Goal: Transaction & Acquisition: Purchase product/service

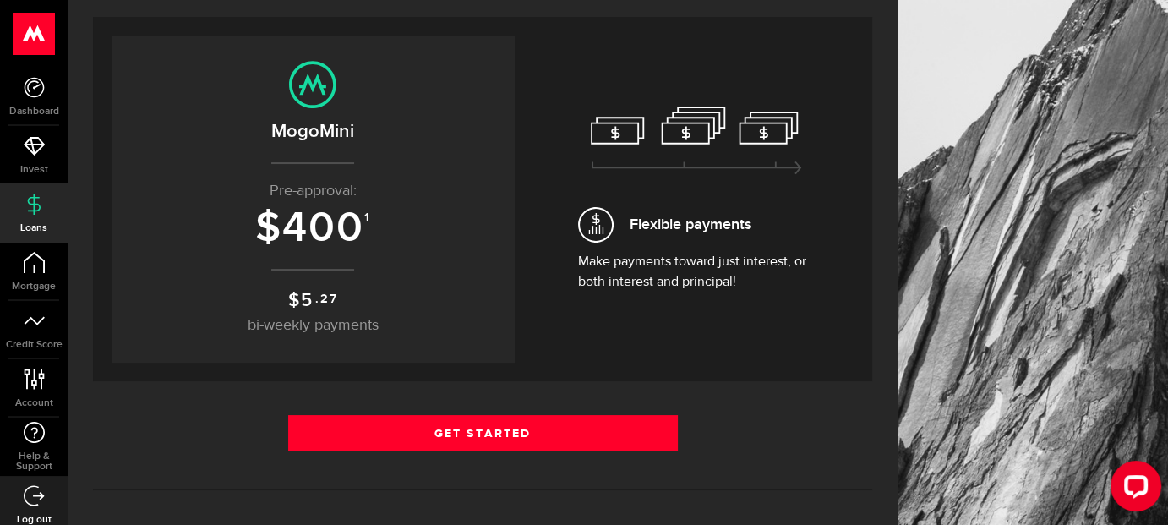
scroll to position [169, 0]
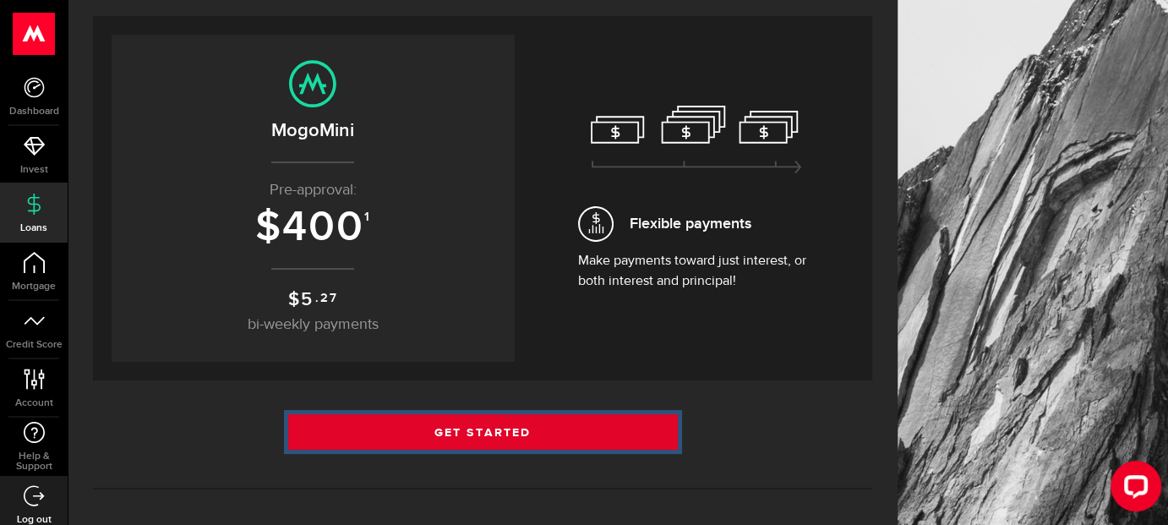
click at [514, 423] on link "Get Started" at bounding box center [483, 432] width 390 height 36
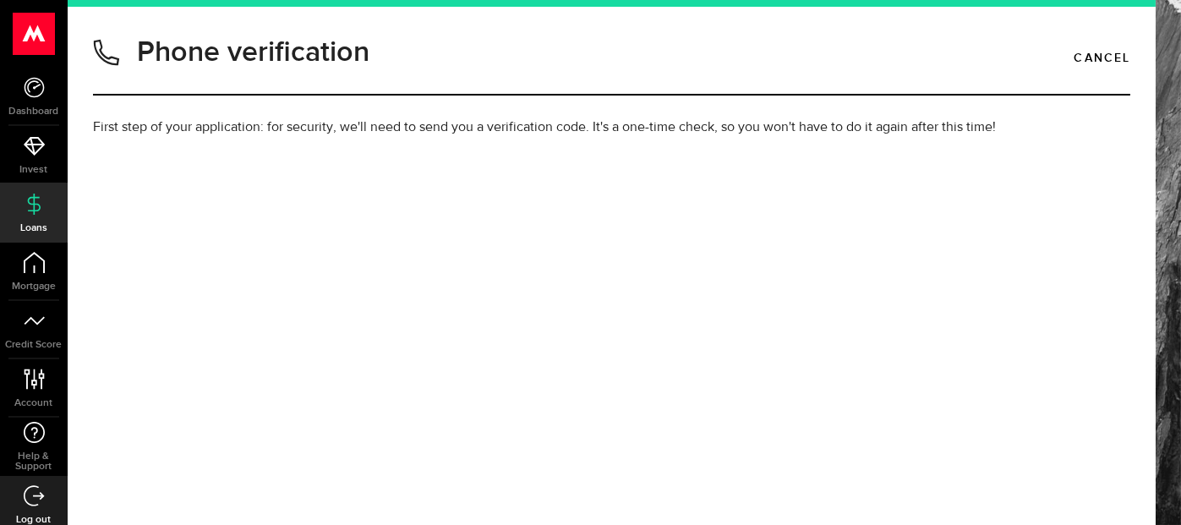
type input "6477671209"
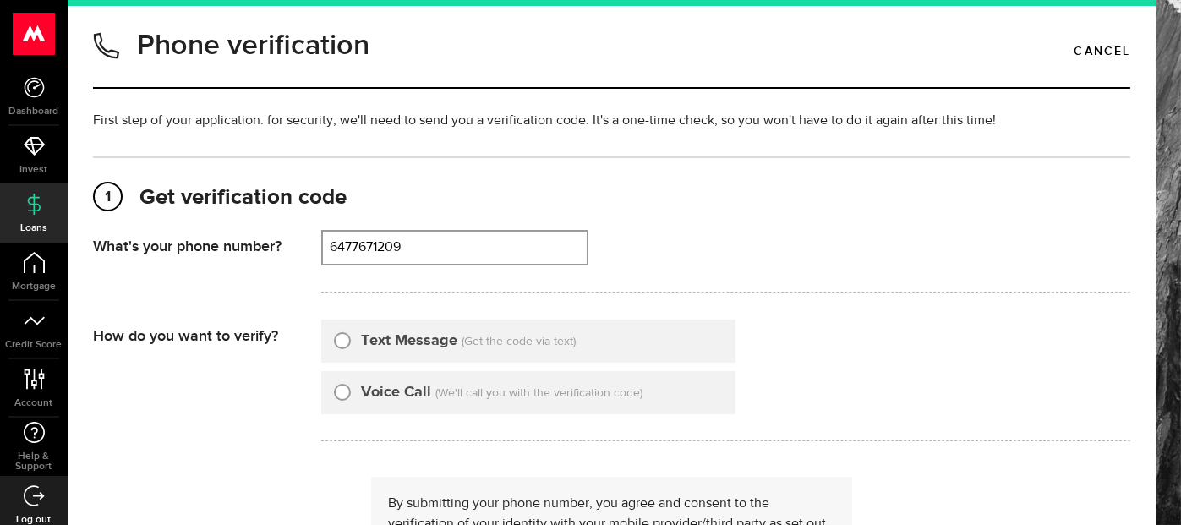
scroll to position [8, 0]
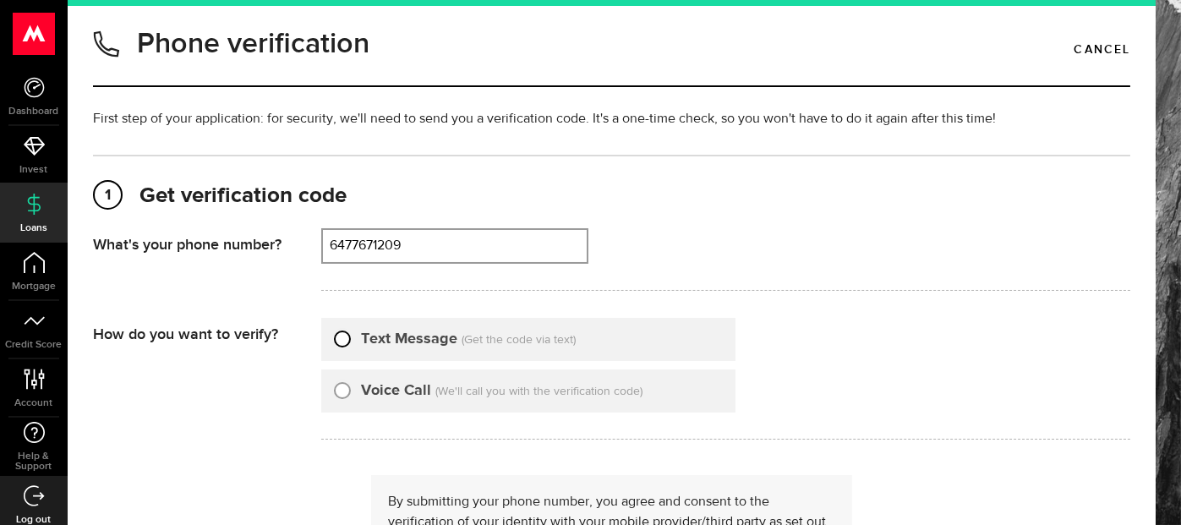
click at [343, 335] on input "Text Message" at bounding box center [342, 336] width 17 height 17
radio input "true"
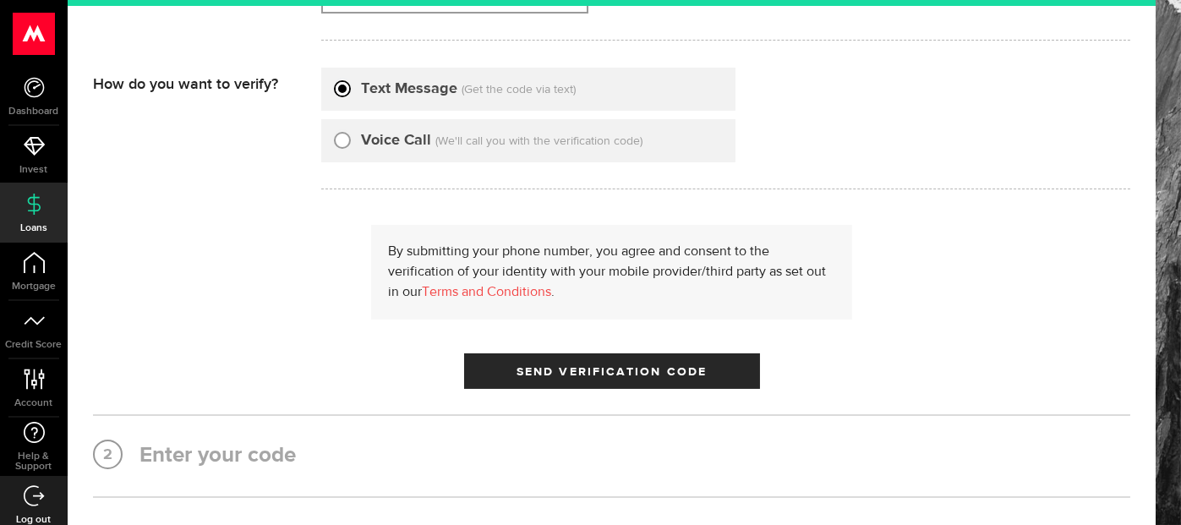
scroll to position [274, 0]
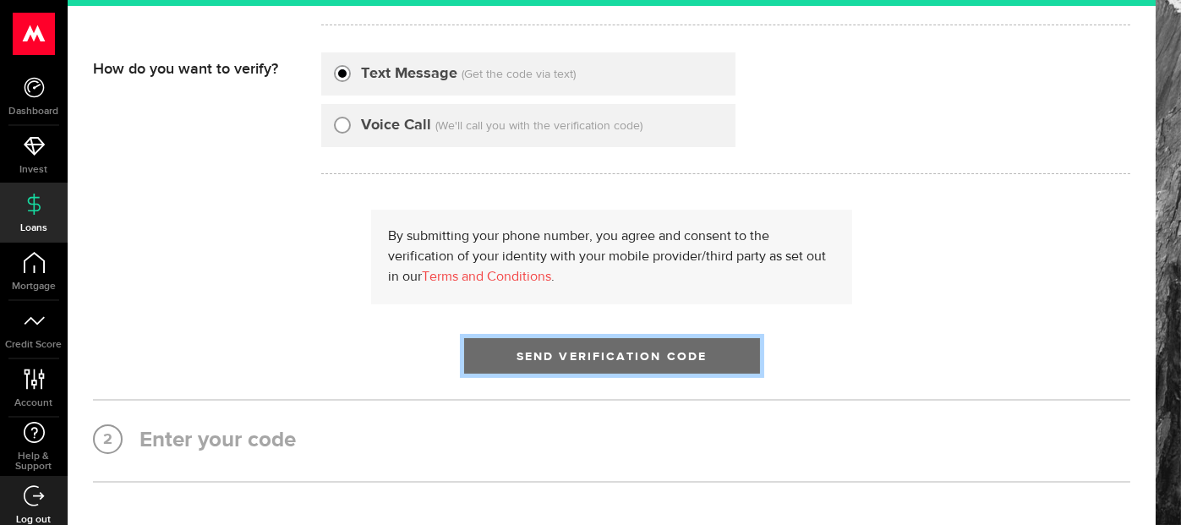
click at [555, 347] on button "Send Verification Code" at bounding box center [612, 356] width 296 height 36
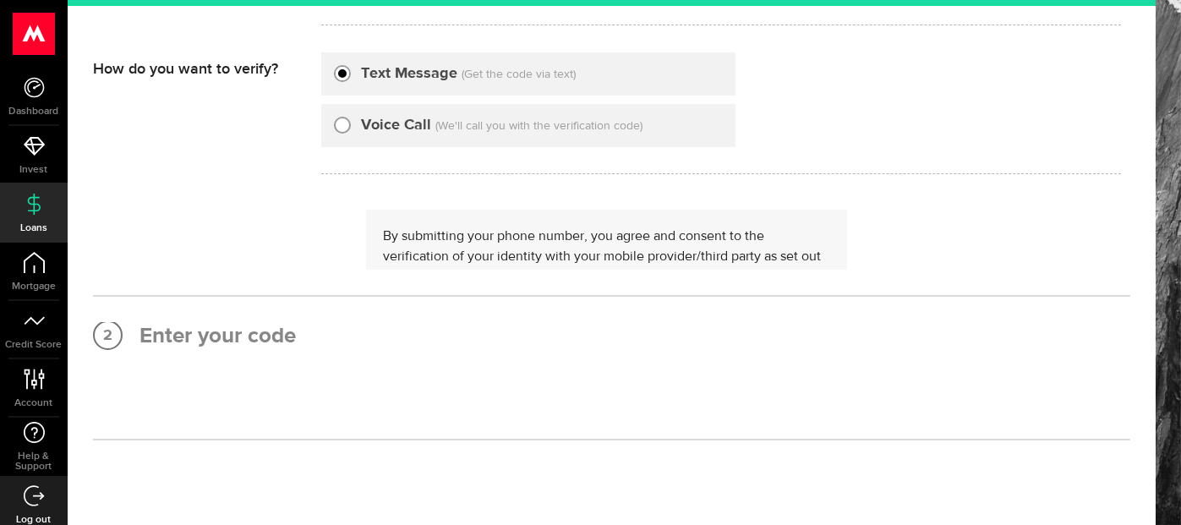
scroll to position [0, 0]
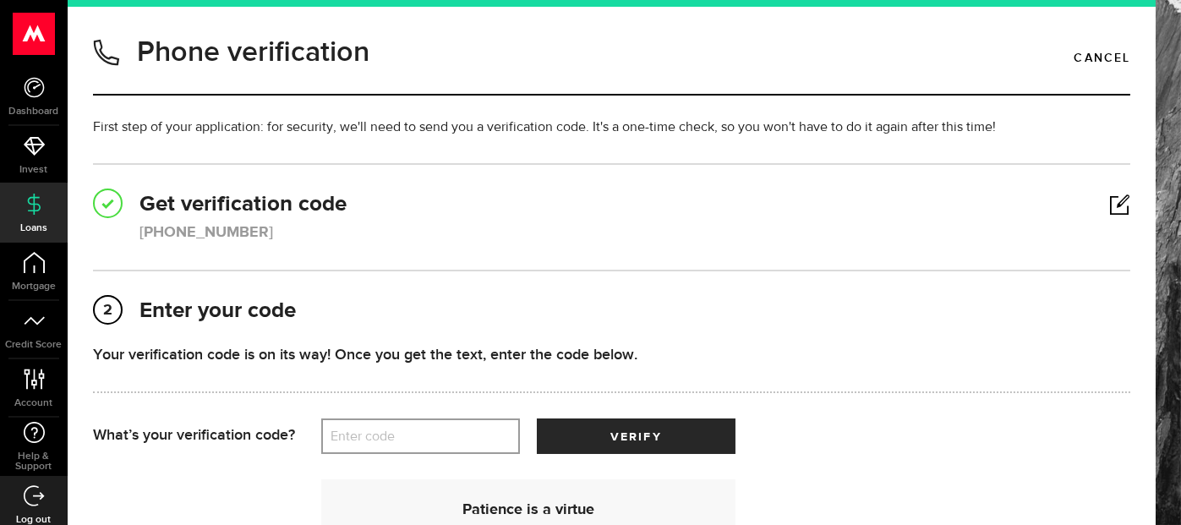
click at [374, 426] on label "Enter code" at bounding box center [420, 436] width 199 height 35
click at [374, 426] on input "Enter code" at bounding box center [420, 436] width 199 height 36
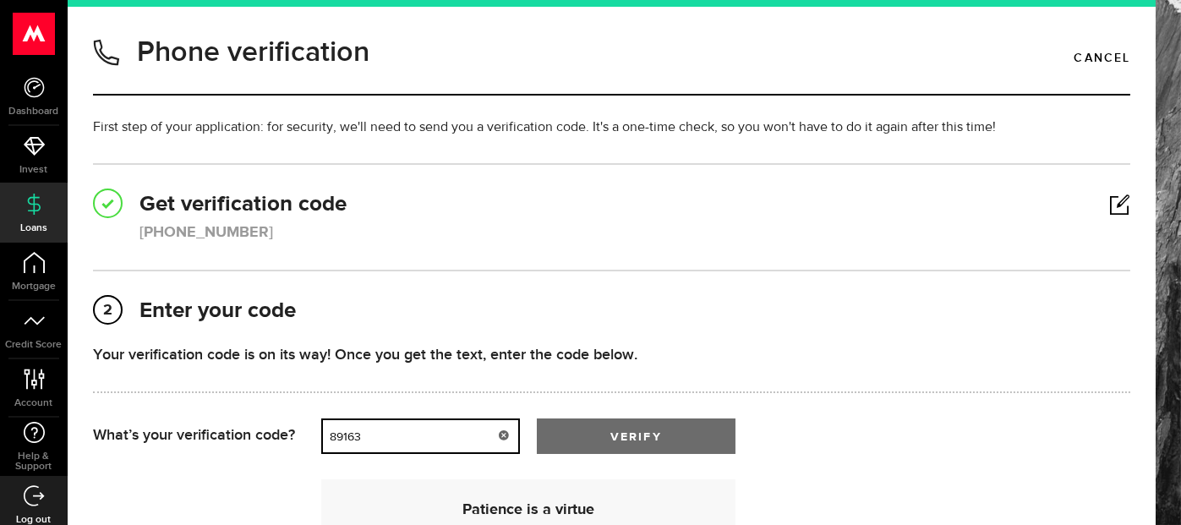
type input "89163"
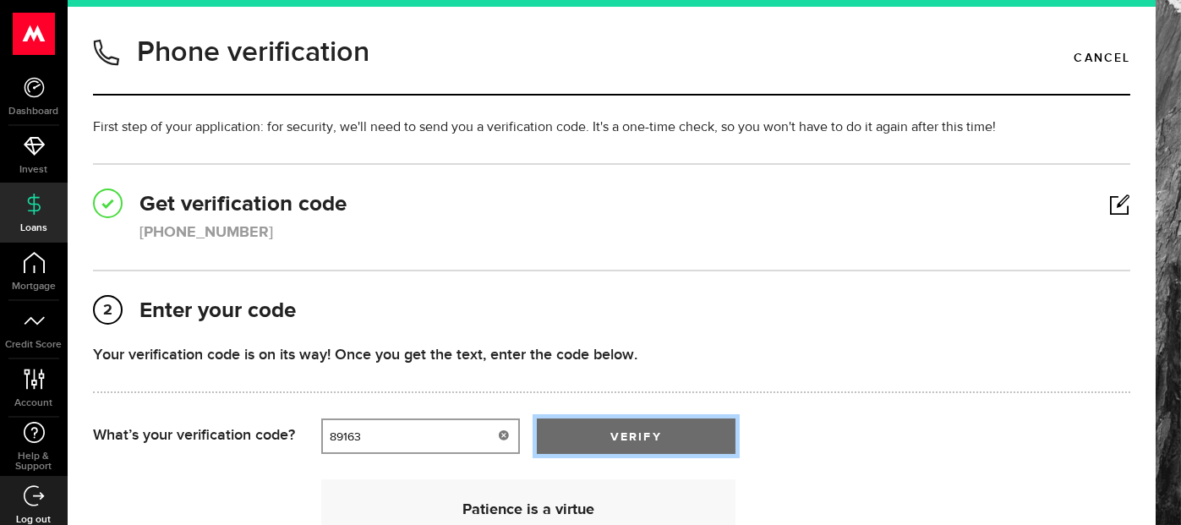
click at [626, 425] on button "verify" at bounding box center [636, 436] width 199 height 36
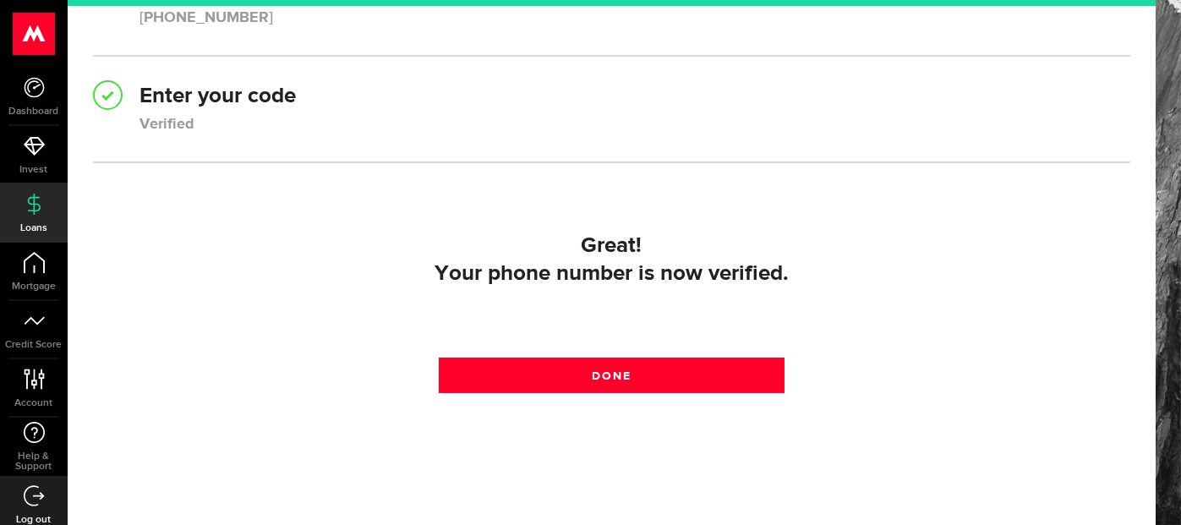
scroll to position [216, 0]
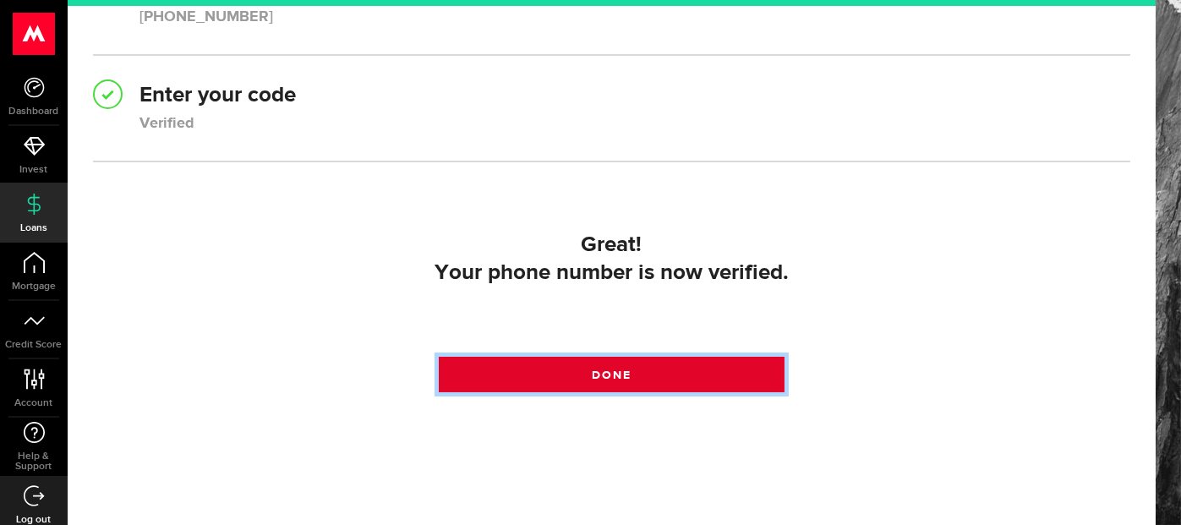
click at [631, 383] on link "Done" at bounding box center [612, 375] width 346 height 36
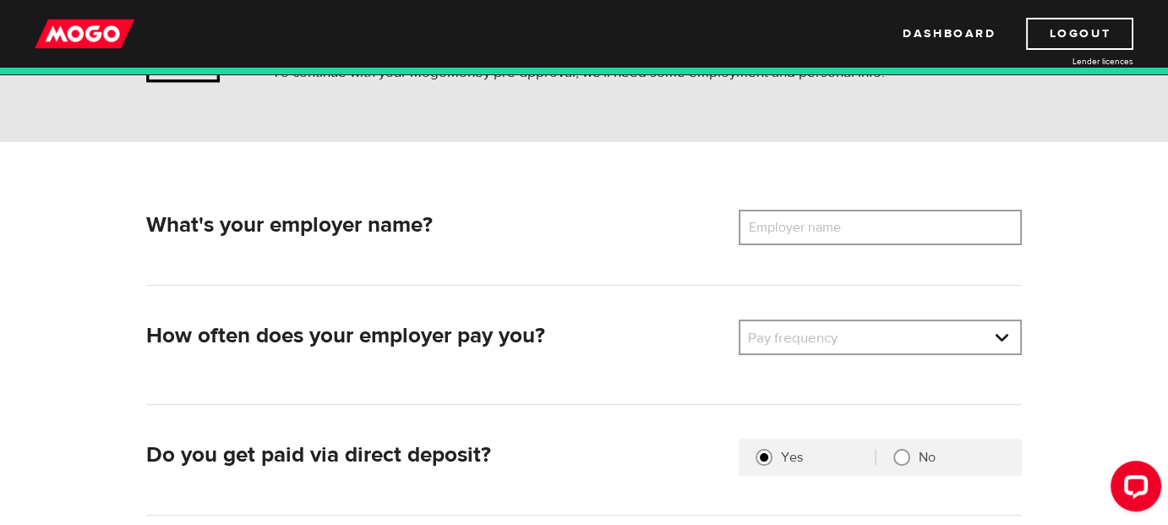
scroll to position [153, 0]
click at [850, 225] on label "Employer name" at bounding box center [807, 227] width 136 height 36
click at [850, 225] on input "Employer name" at bounding box center [880, 227] width 283 height 36
type input "imageon print"
click at [915, 342] on link at bounding box center [880, 336] width 280 height 32
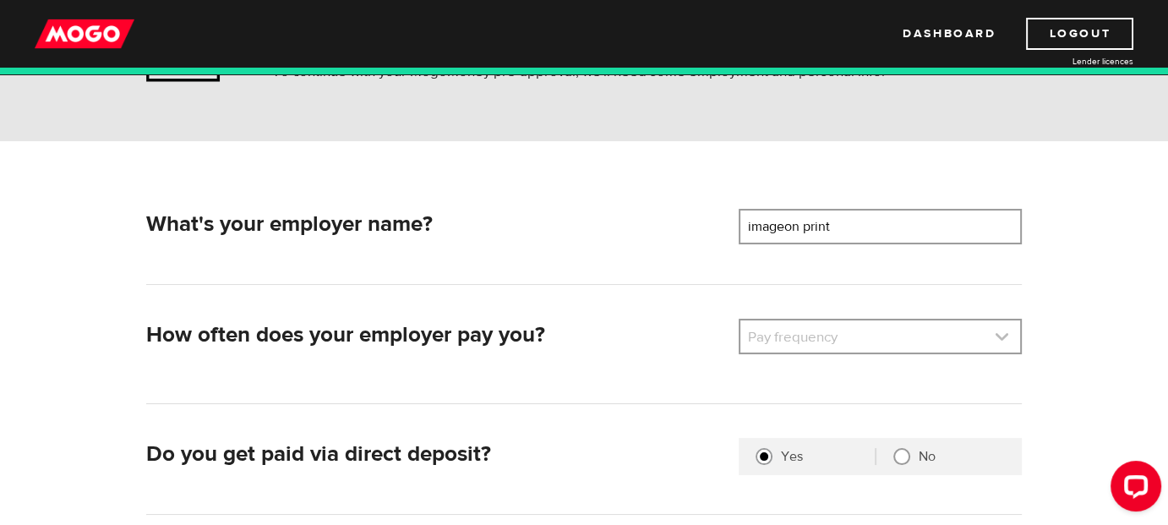
click at [877, 344] on link at bounding box center [880, 336] width 280 height 32
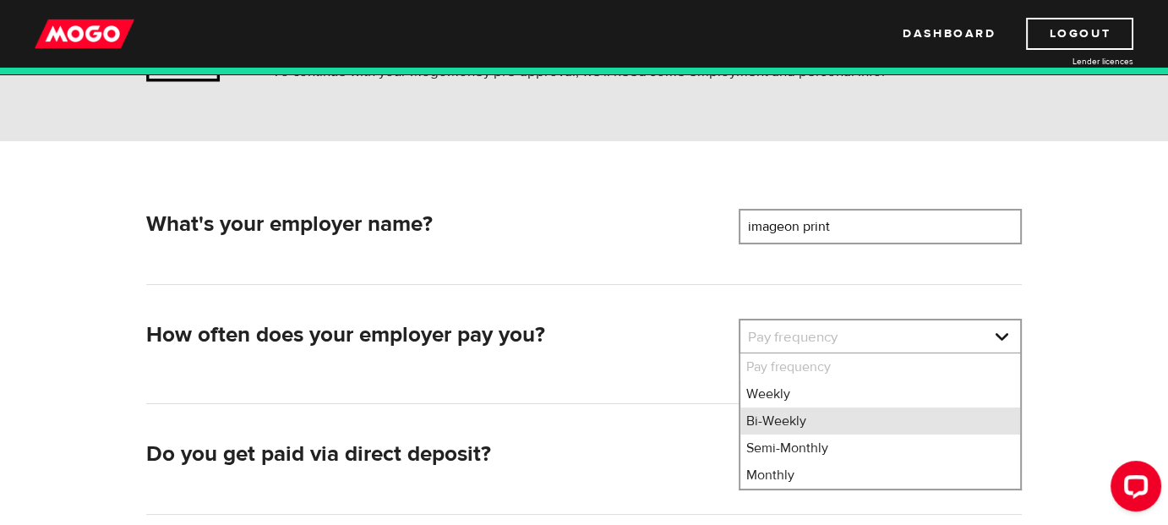
click at [800, 424] on li "Bi-Weekly" at bounding box center [880, 420] width 280 height 27
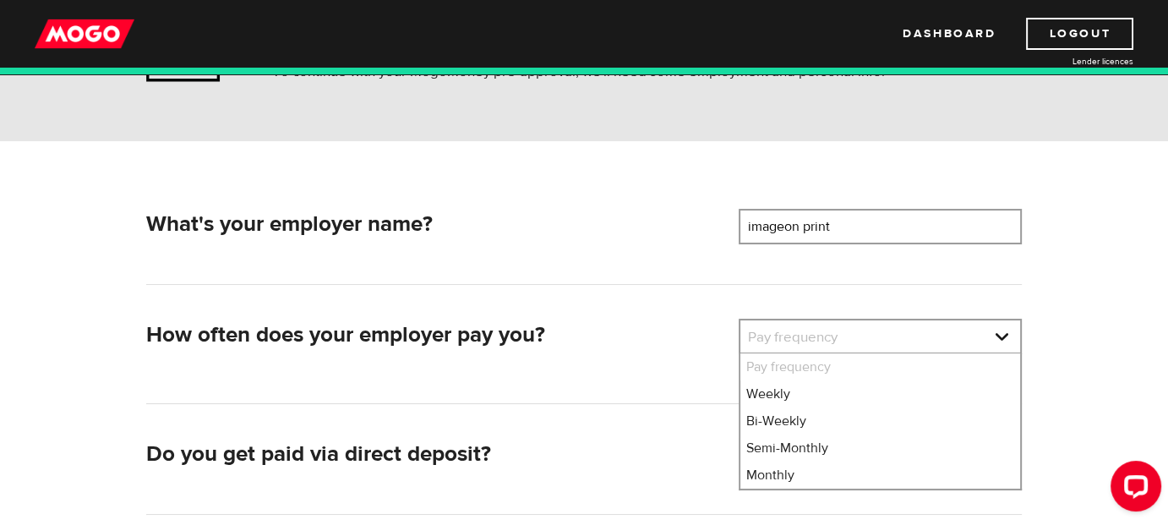
select select "2"
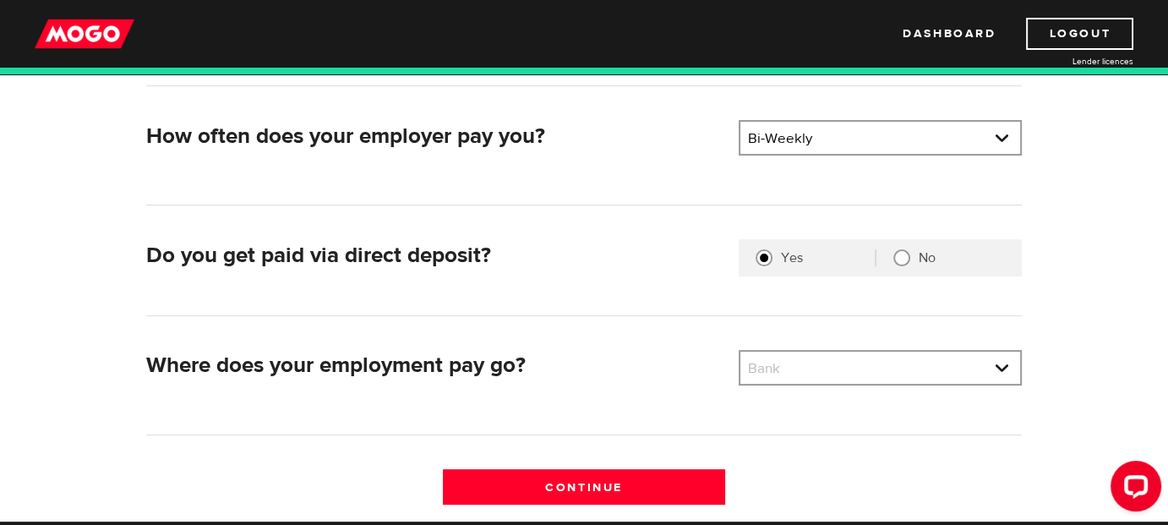
scroll to position [365, 0]
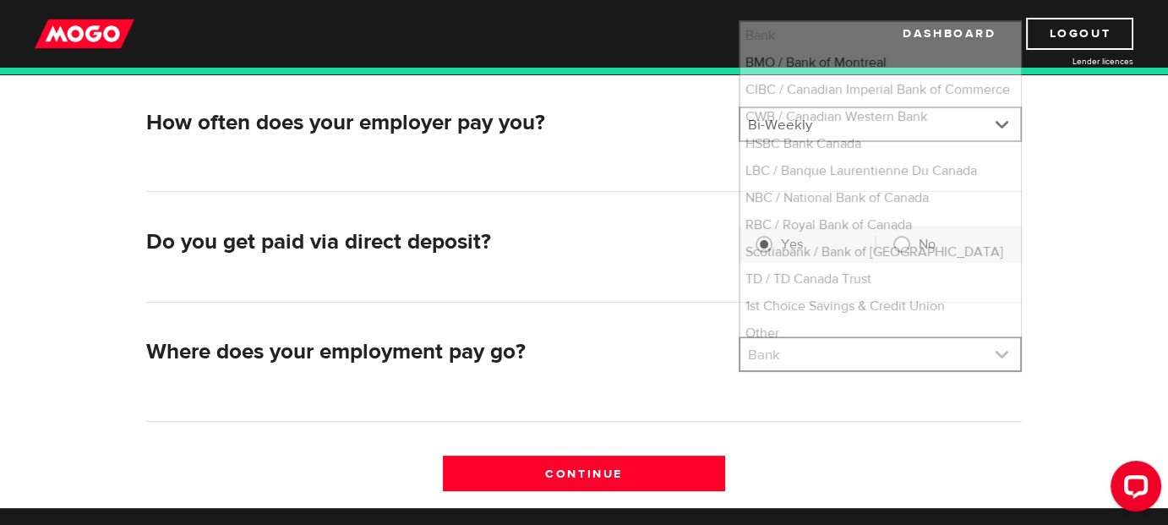
click at [818, 340] on link at bounding box center [880, 354] width 280 height 32
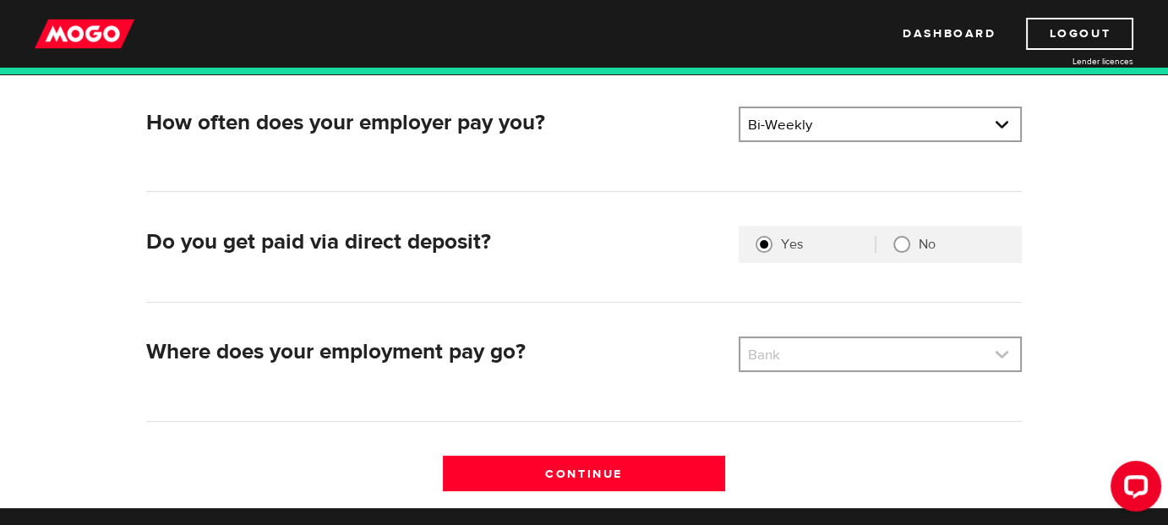
click at [816, 348] on link at bounding box center [880, 354] width 280 height 32
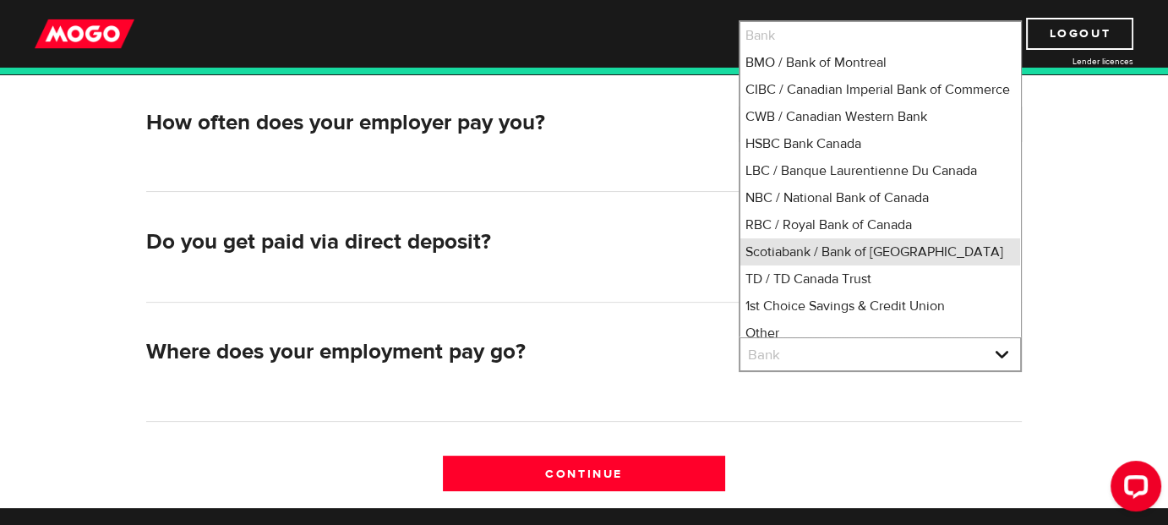
scroll to position [2, 0]
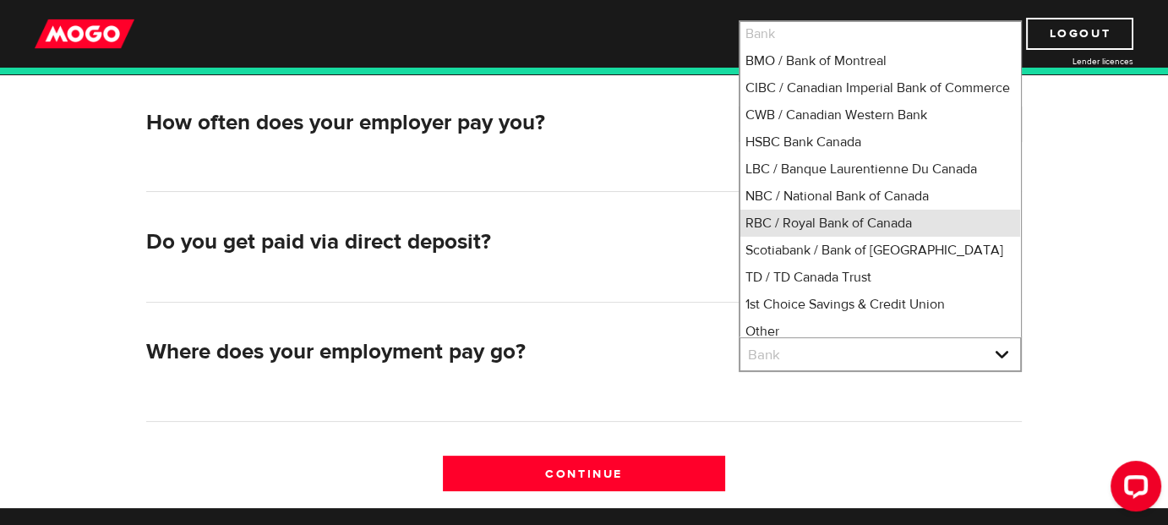
click at [768, 237] on li "RBC / Royal Bank of Canada" at bounding box center [880, 223] width 280 height 27
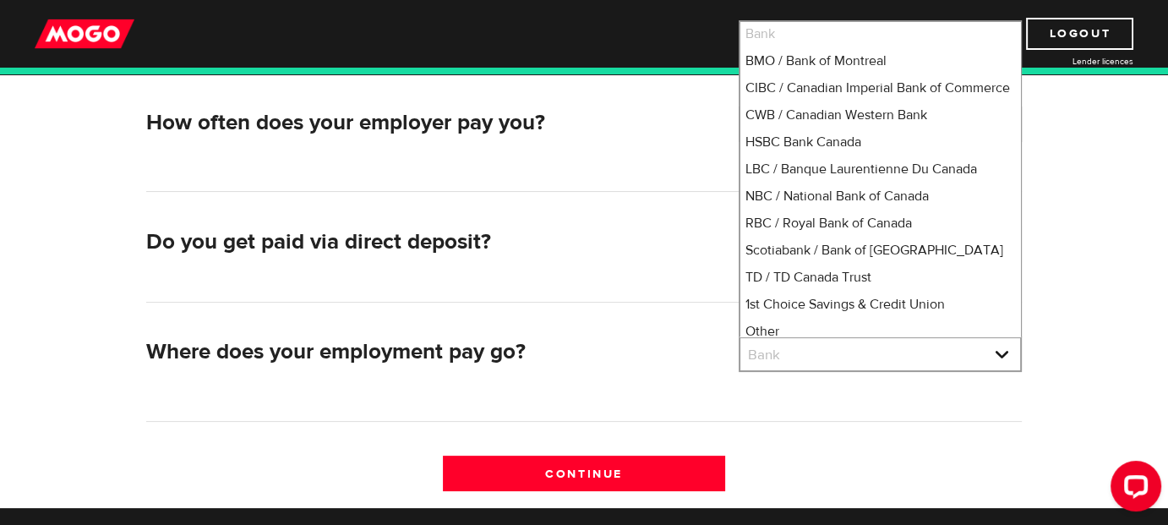
select select "8"
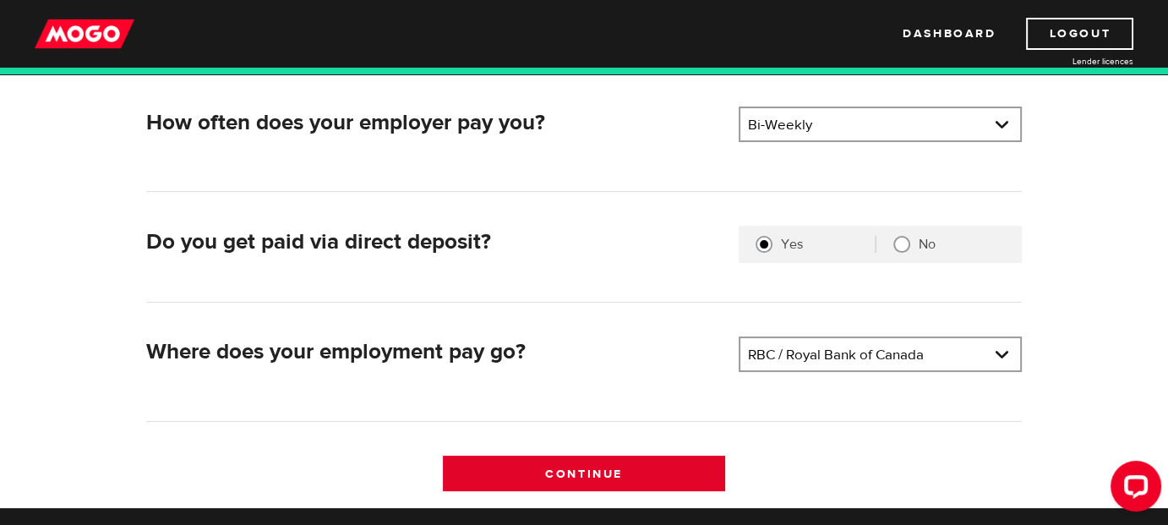
click at [572, 478] on input "Continue" at bounding box center [584, 474] width 283 height 36
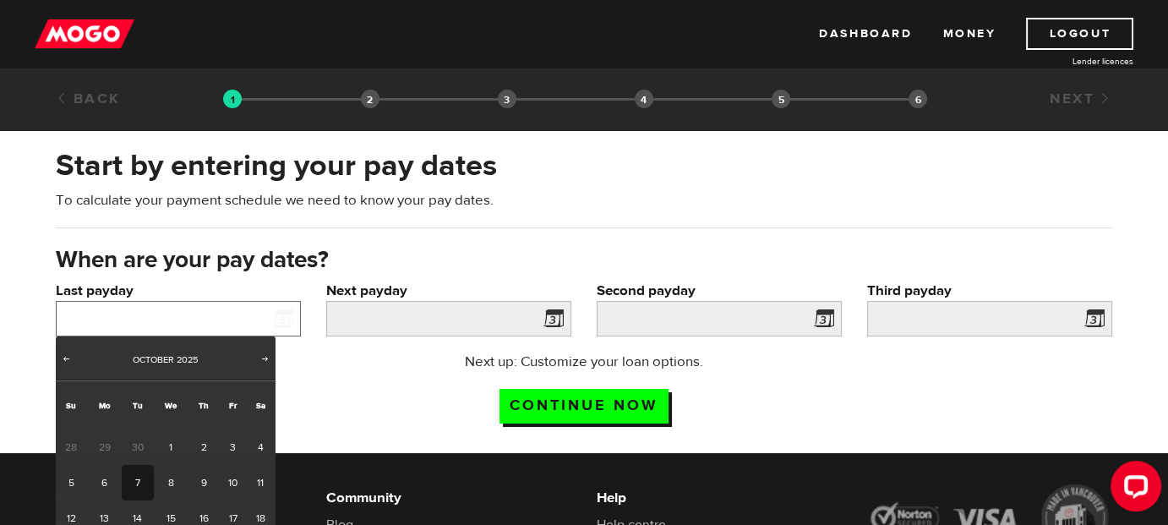
click at [227, 310] on input "Last payday" at bounding box center [178, 319] width 245 height 36
click at [106, 473] on link "6" at bounding box center [104, 483] width 35 height 36
type input "[DATE]"
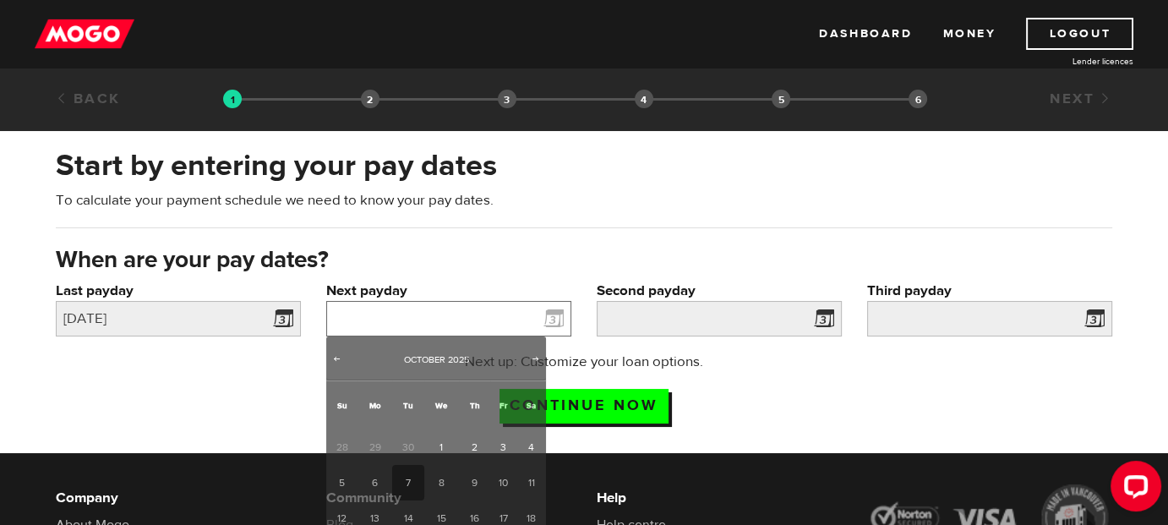
click at [360, 312] on input "Next payday" at bounding box center [448, 319] width 245 height 36
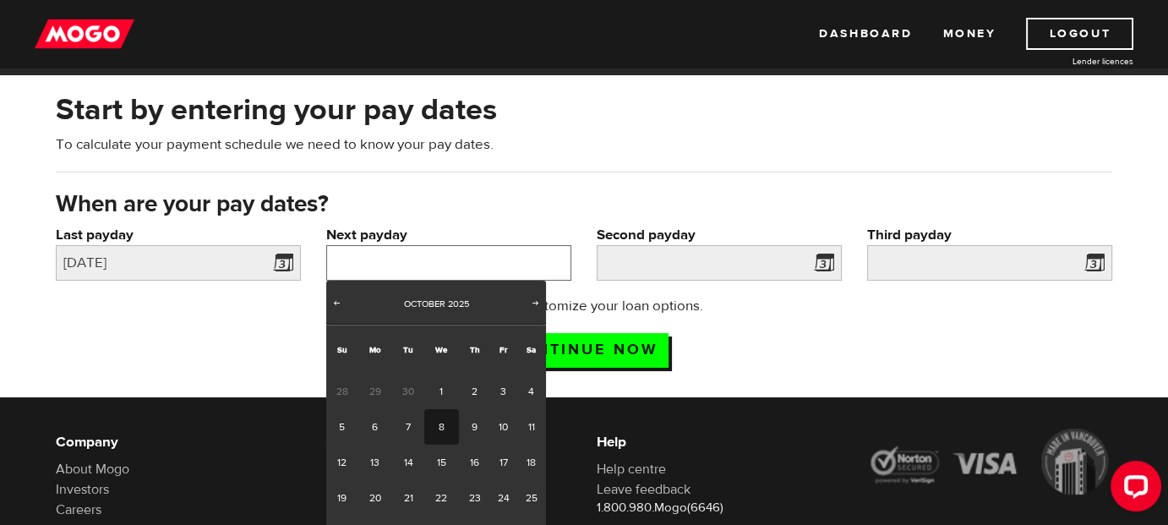
scroll to position [61, 0]
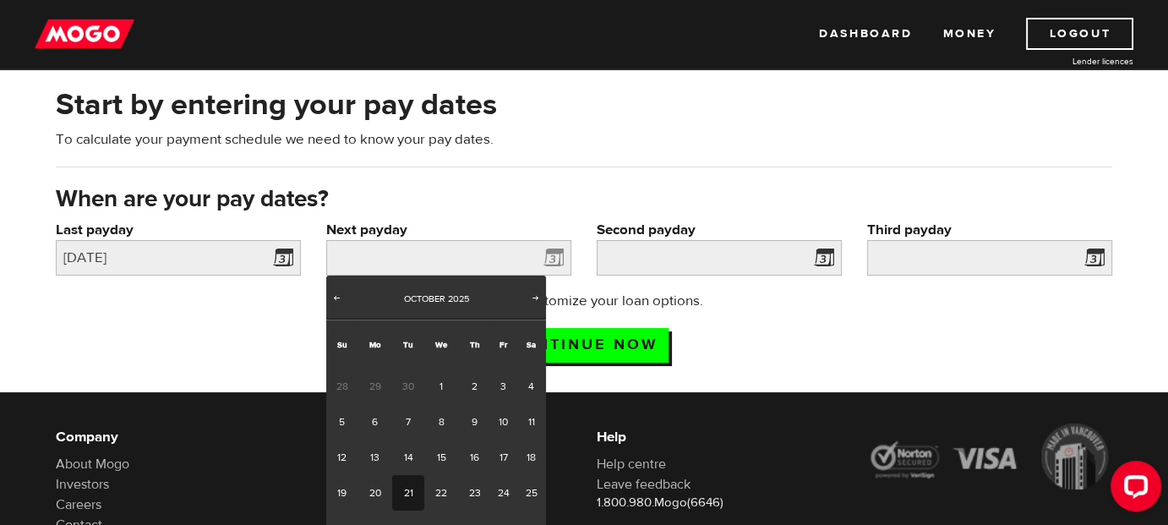
click at [397, 482] on link "21" at bounding box center [407, 493] width 31 height 36
type input "[DATE]"
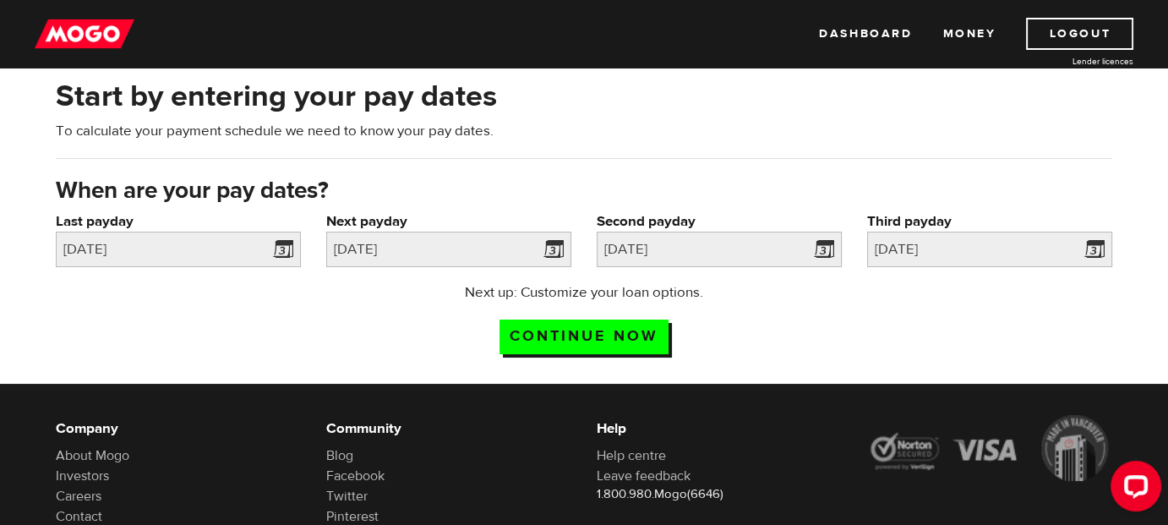
scroll to position [69, 0]
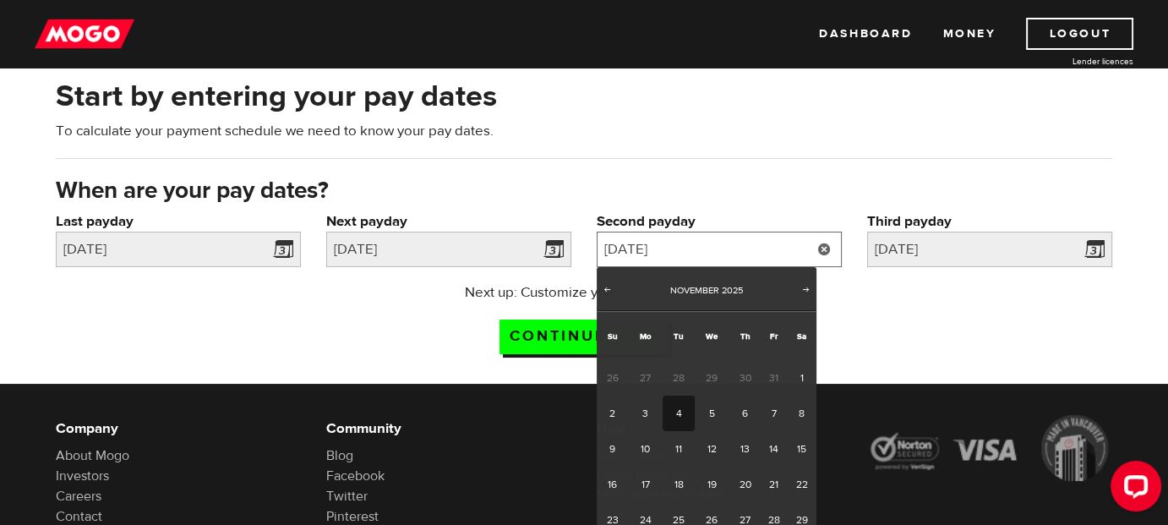
click at [724, 262] on input "[DATE]" at bounding box center [719, 250] width 245 height 36
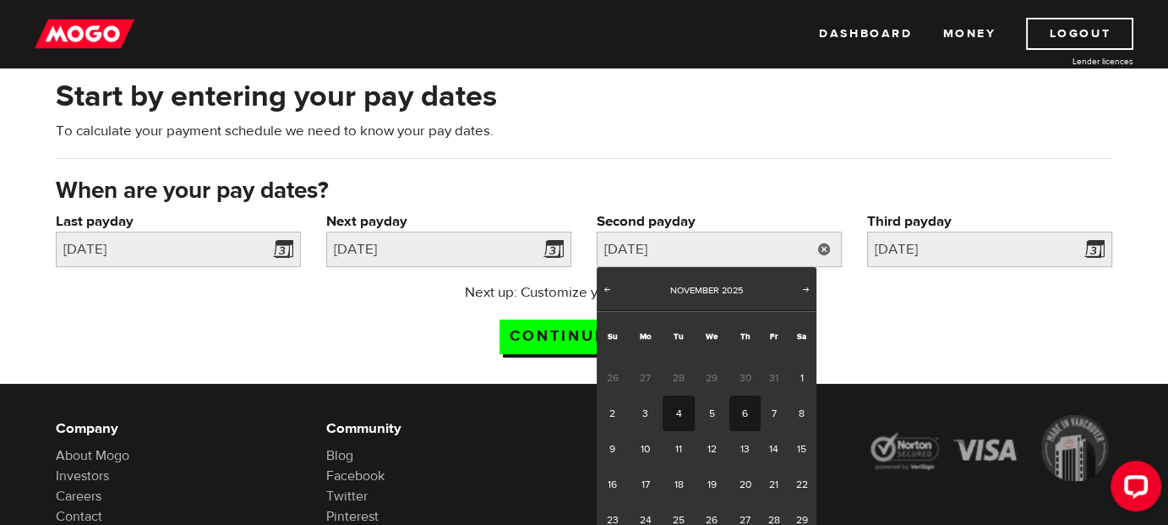
click at [742, 416] on link "6" at bounding box center [745, 414] width 31 height 36
type input "[DATE]"
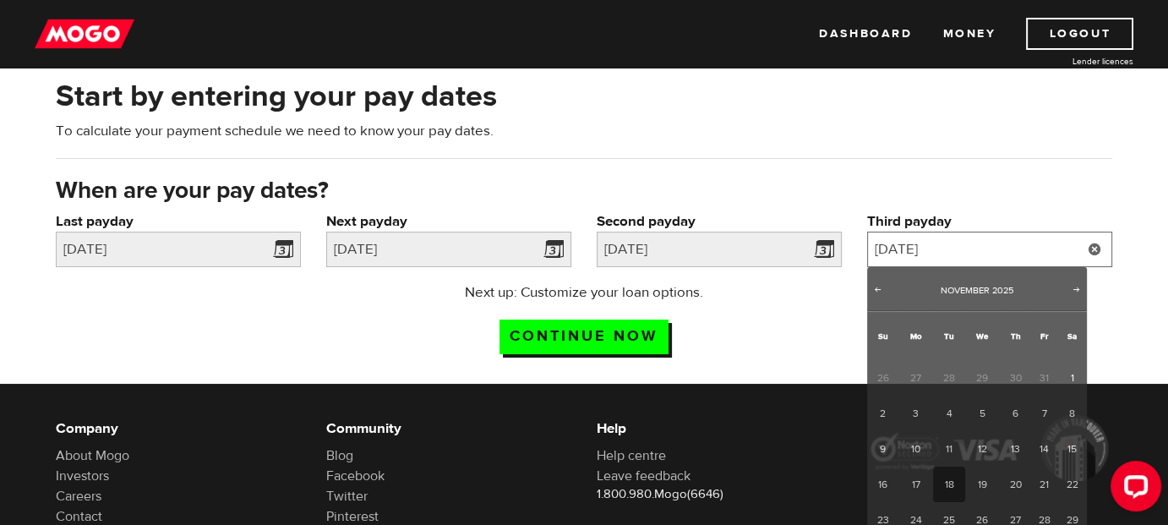
click at [1003, 260] on input "[DATE]" at bounding box center [989, 250] width 245 height 36
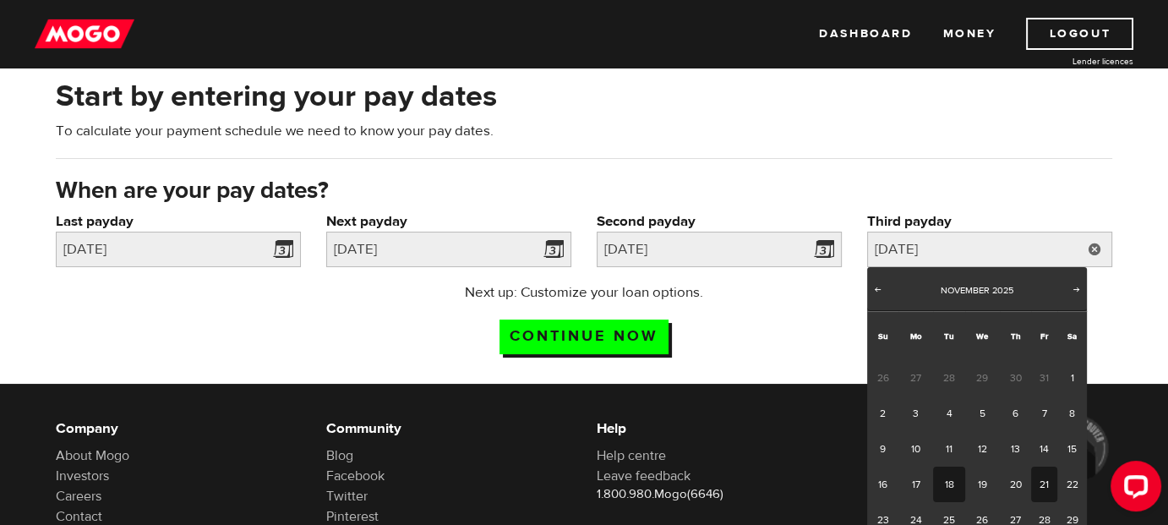
click at [1038, 477] on link "21" at bounding box center [1044, 485] width 26 height 36
type input "2025/11/21"
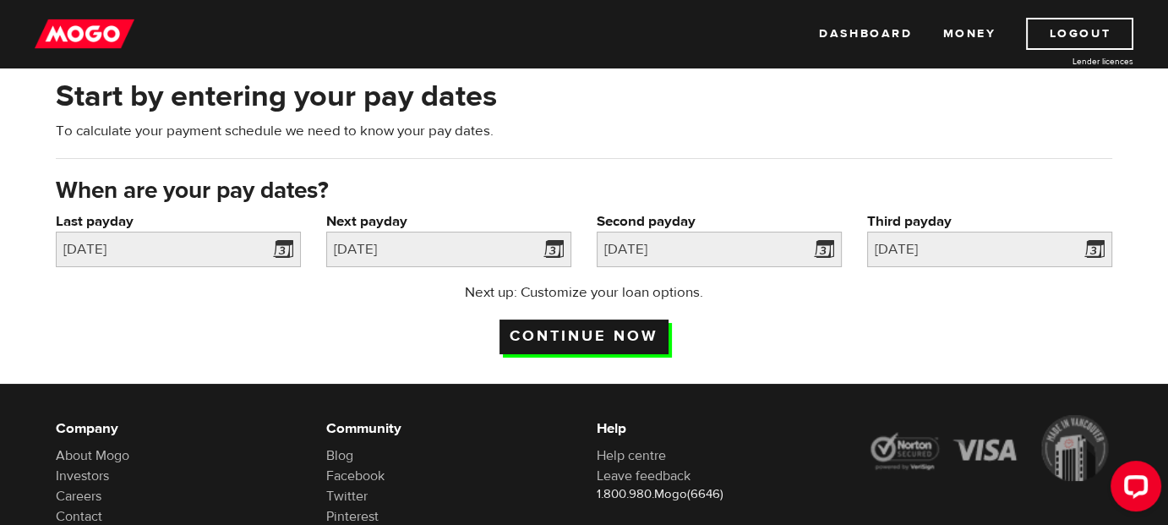
click at [634, 324] on input "Continue now" at bounding box center [584, 337] width 169 height 35
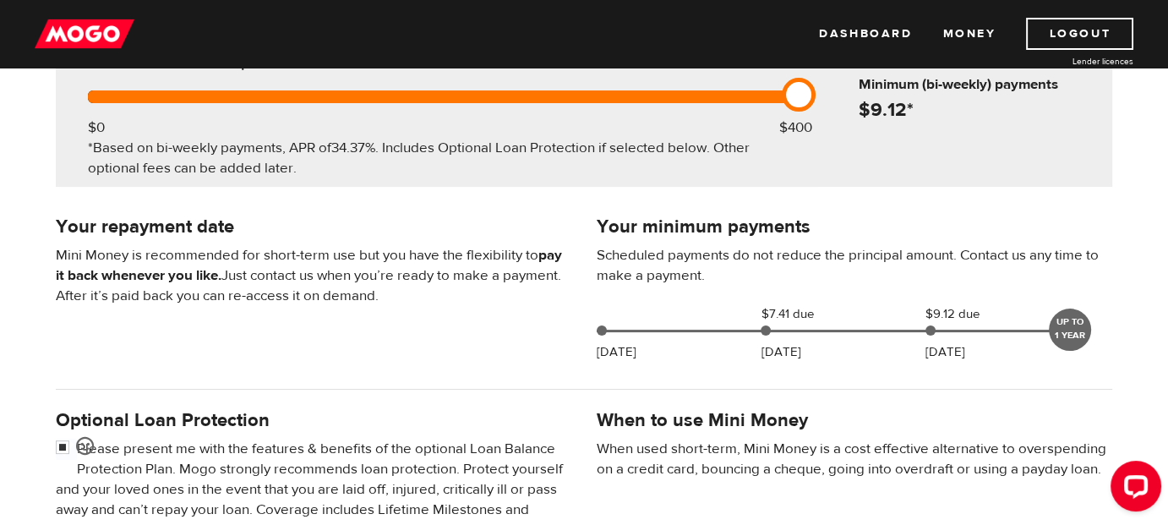
scroll to position [238, 0]
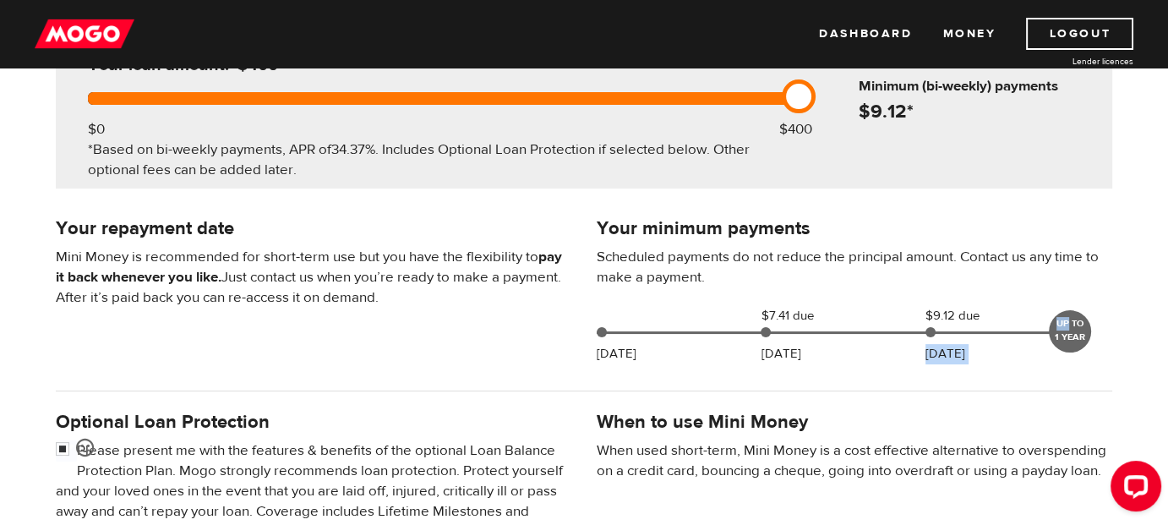
drag, startPoint x: 1067, startPoint y: 325, endPoint x: 930, endPoint y: 338, distance: 137.5
click at [930, 338] on div "Oct 08 $7.41 due Oct 21 $9.12 due Nov 06 UP TO 1 YEAR" at bounding box center [836, 329] width 493 height 46
click at [899, 385] on div at bounding box center [584, 391] width 1082 height 34
click at [757, 328] on div "Oct 08 $7.41 due Oct 21 $9.12 due Nov 06 UP TO 1 YEAR" at bounding box center [836, 329] width 493 height 46
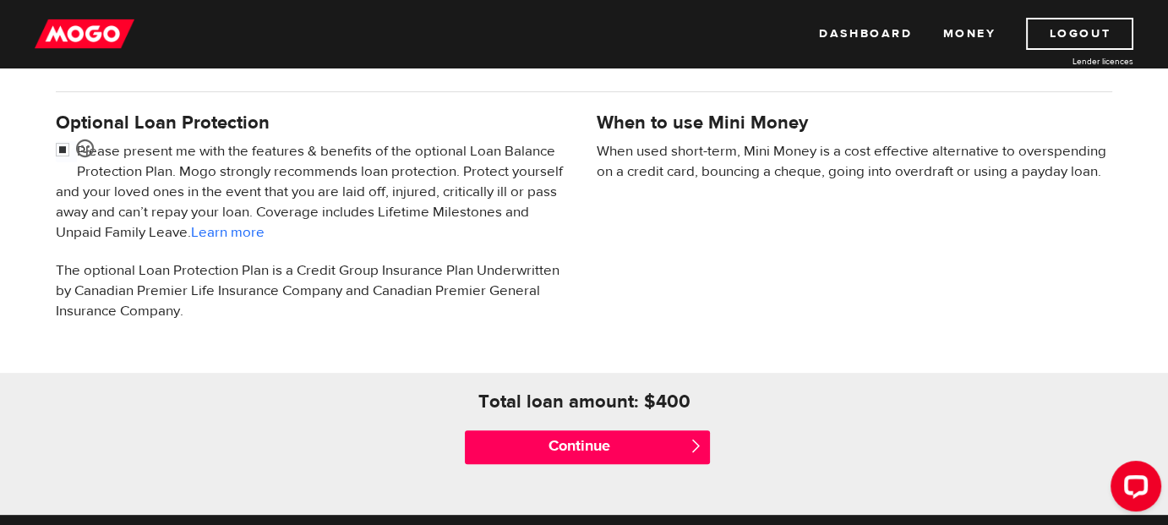
scroll to position [558, 0]
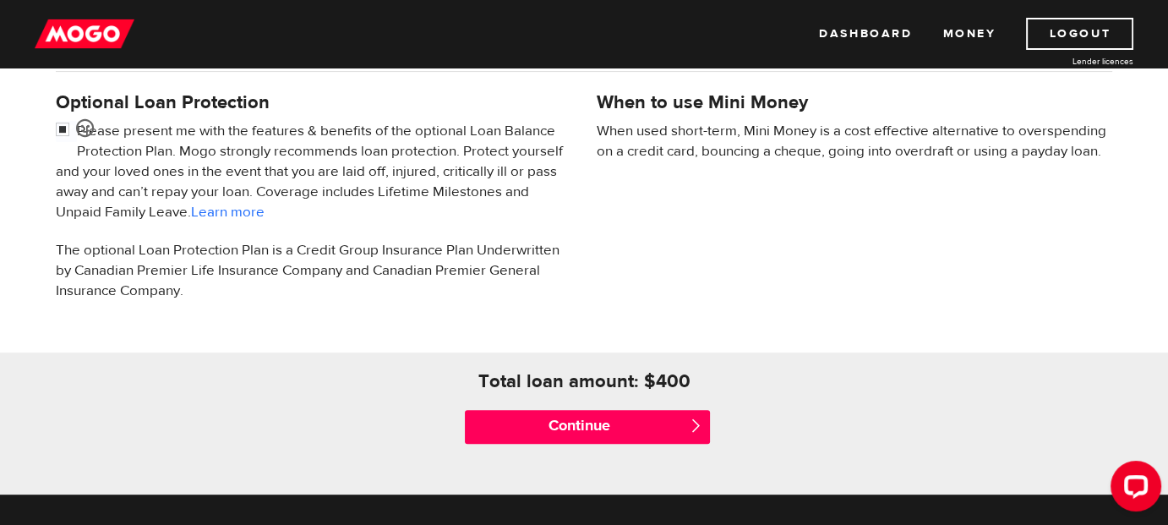
click at [694, 423] on span "" at bounding box center [696, 425] width 14 height 14
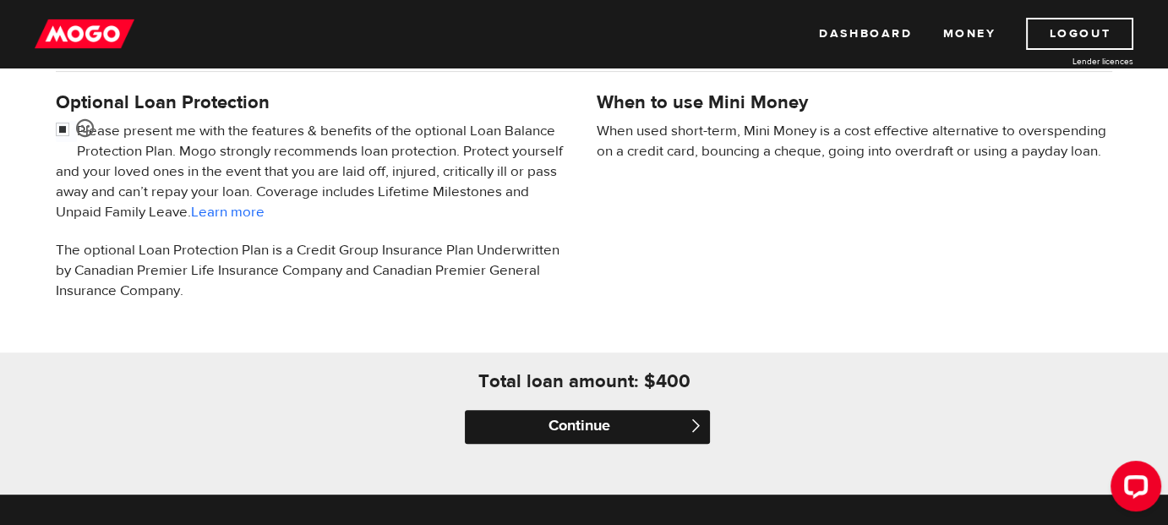
click at [601, 431] on input "Continue" at bounding box center [587, 427] width 245 height 34
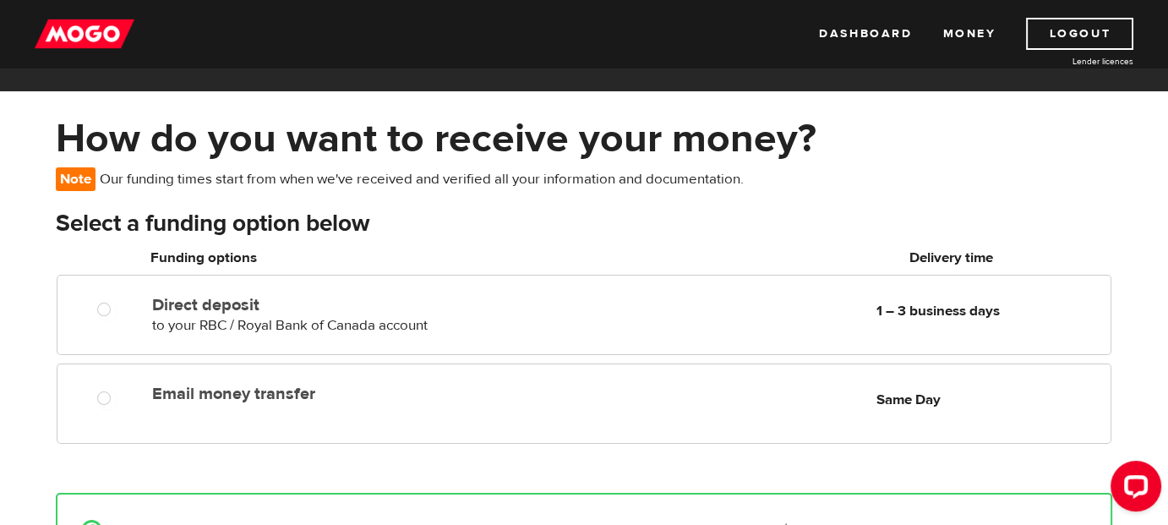
scroll to position [42, 0]
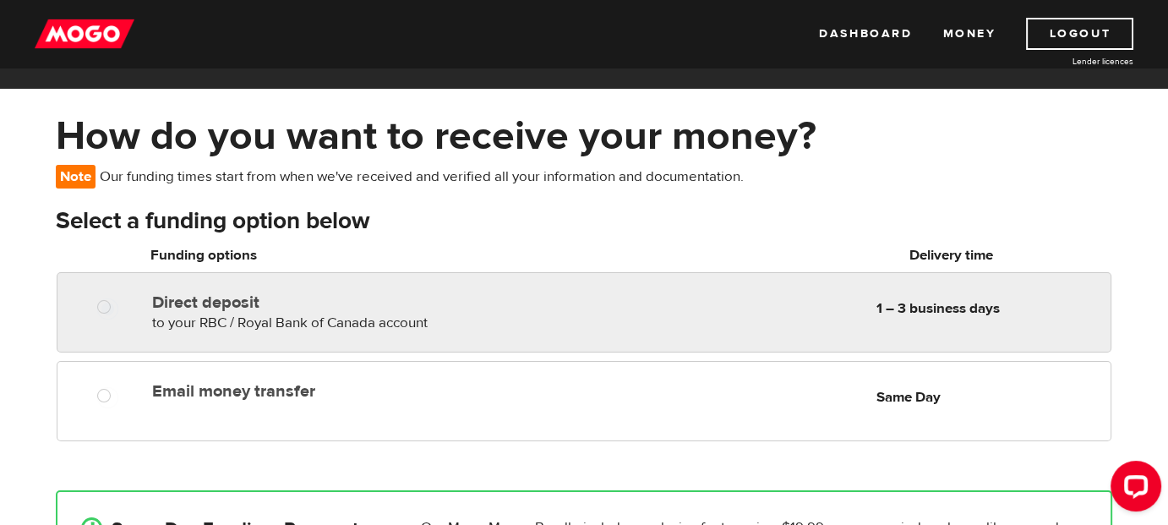
radio input "true"
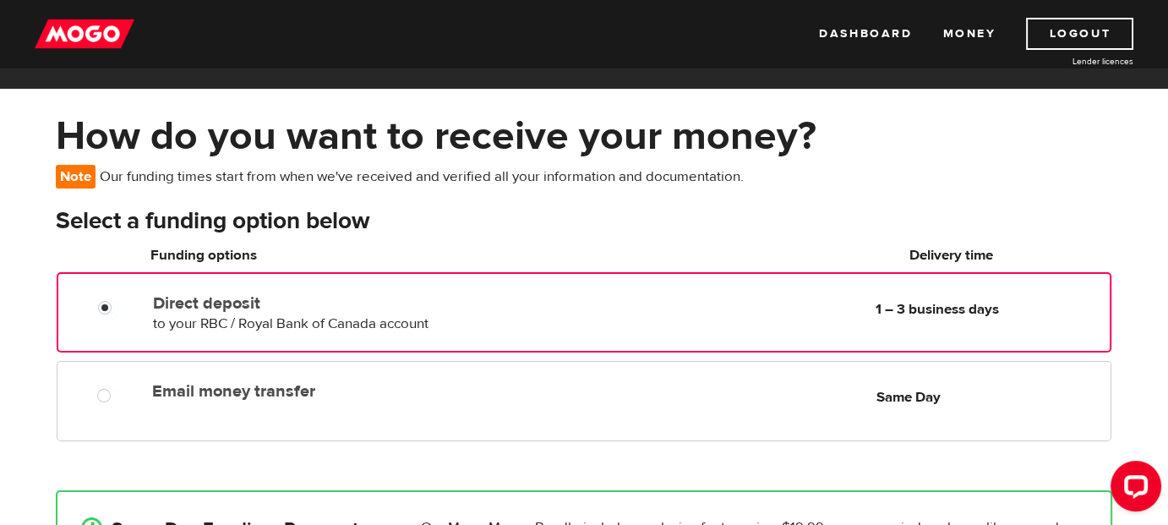
click at [568, 323] on div "Direct deposit to your RBC / Royal Bank of Canada account Delivery in 1 – 3 bus…" at bounding box center [628, 310] width 964 height 47
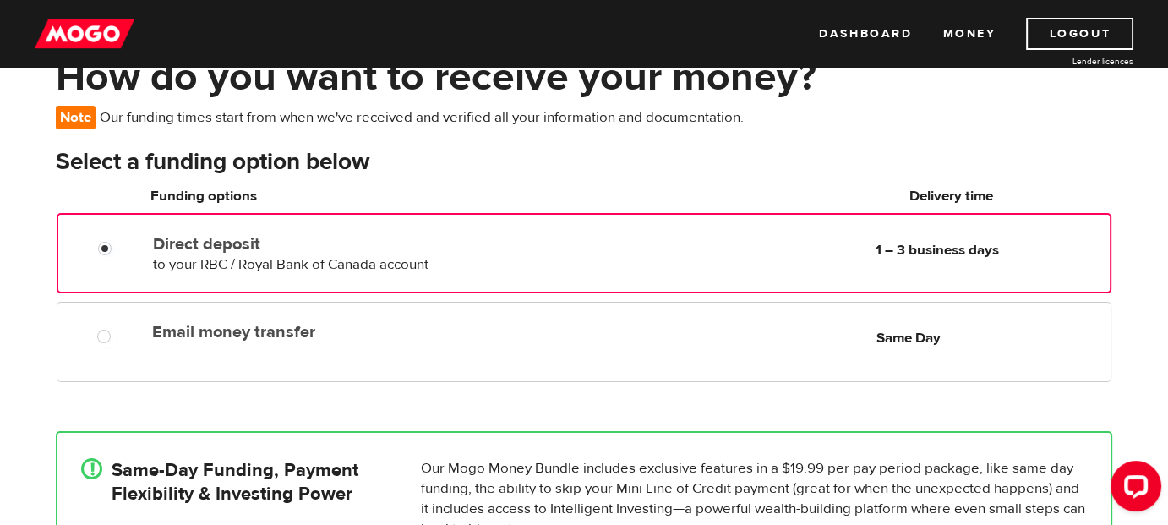
scroll to position [107, 0]
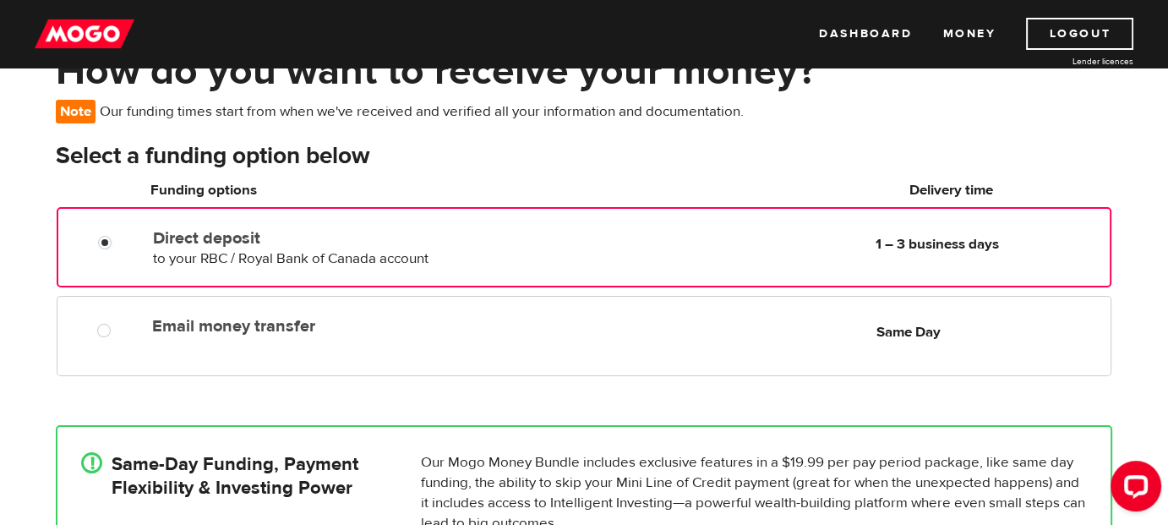
radio input "true"
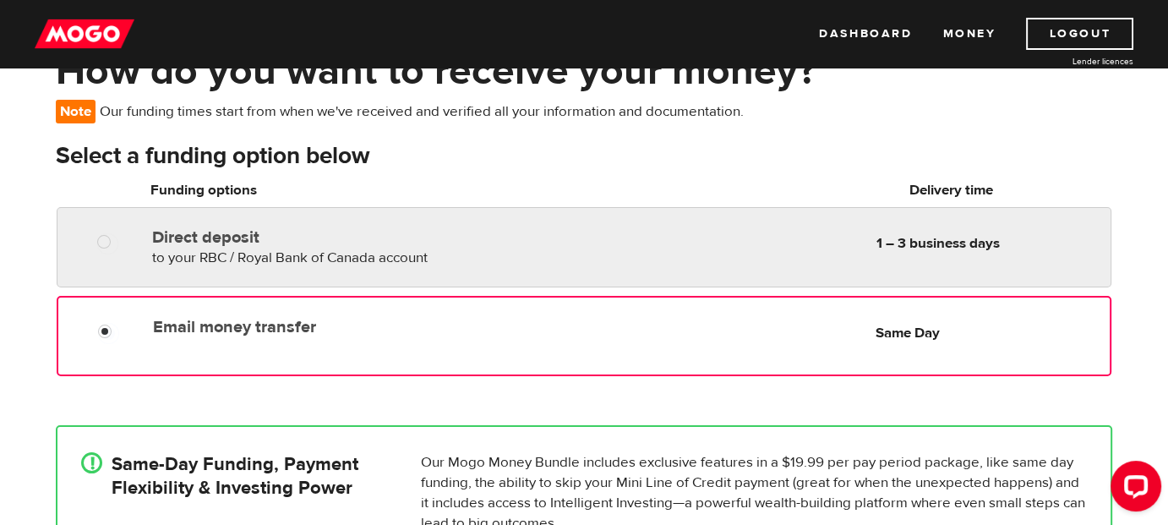
click at [568, 323] on div "Email money transfer Delivery in Same Day Same Day" at bounding box center [628, 326] width 964 height 33
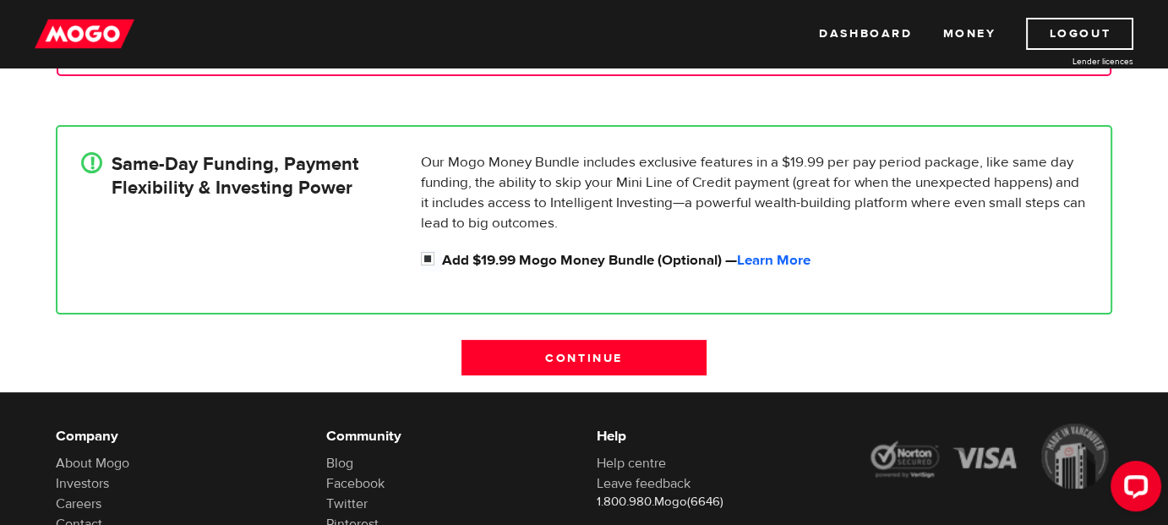
scroll to position [410, 0]
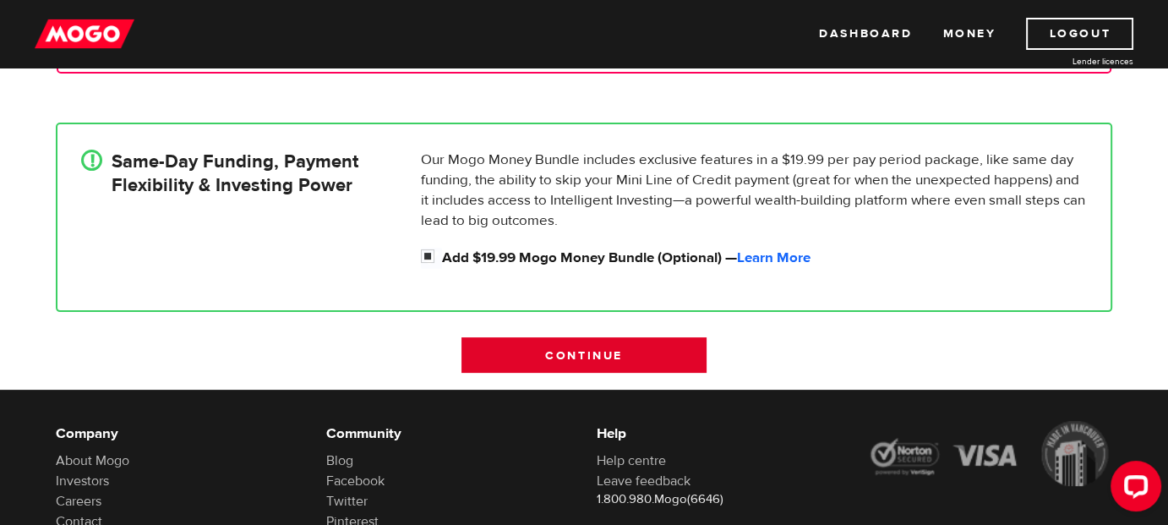
click at [570, 343] on input "Continue" at bounding box center [584, 355] width 245 height 36
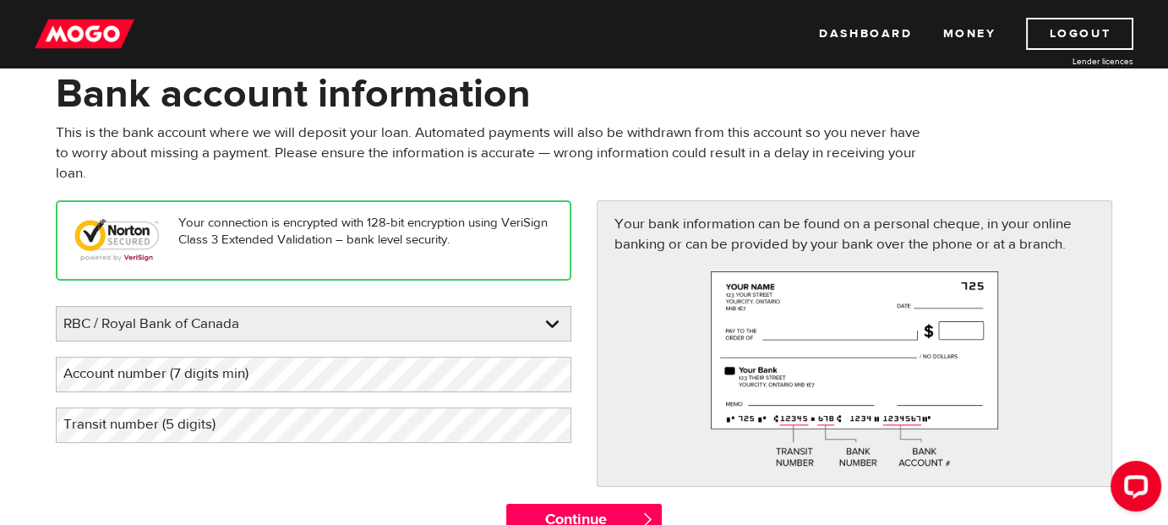
scroll to position [85, 0]
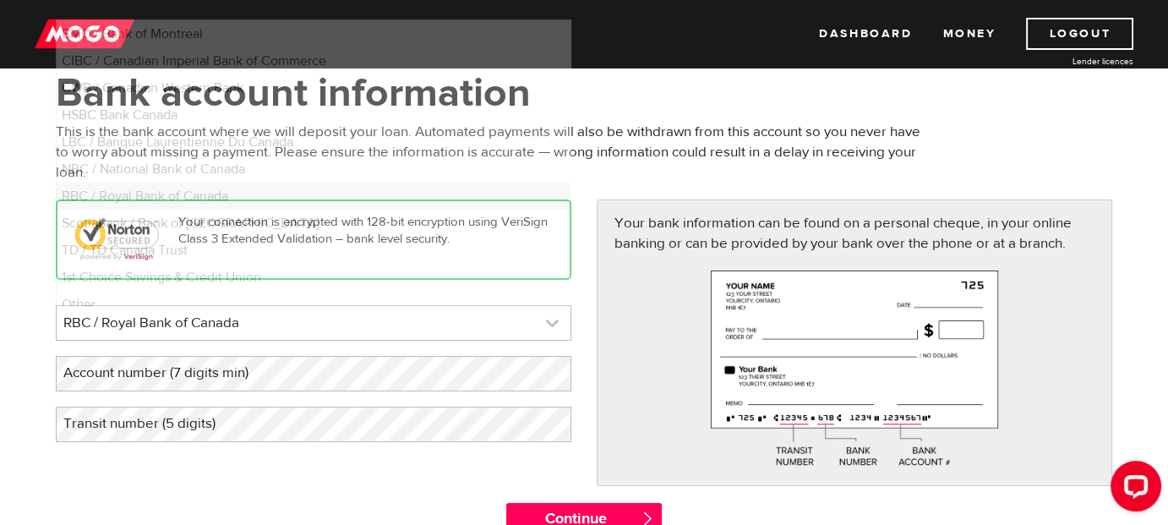
click at [534, 314] on link at bounding box center [314, 323] width 514 height 34
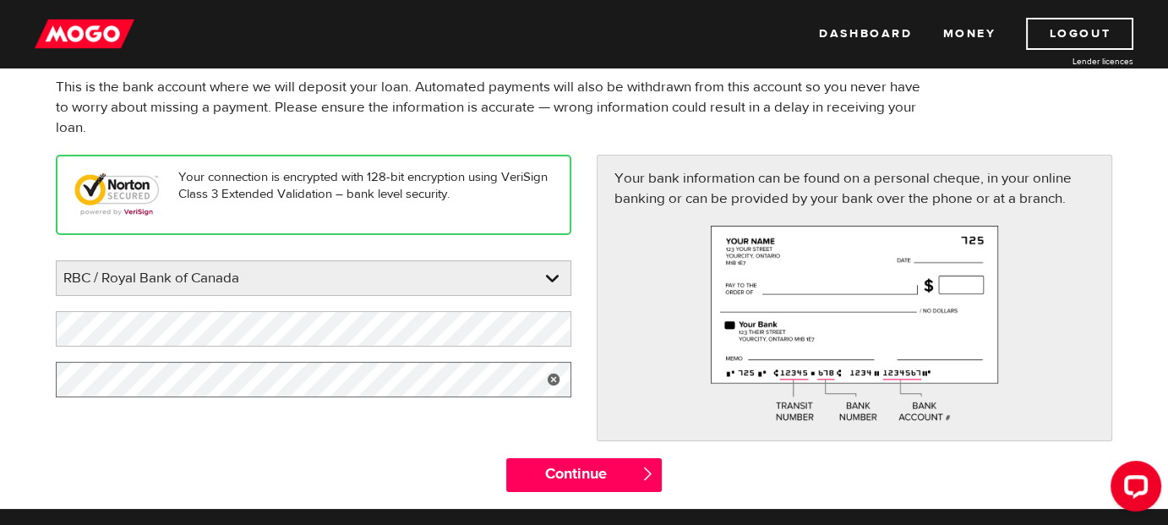
scroll to position [133, 0]
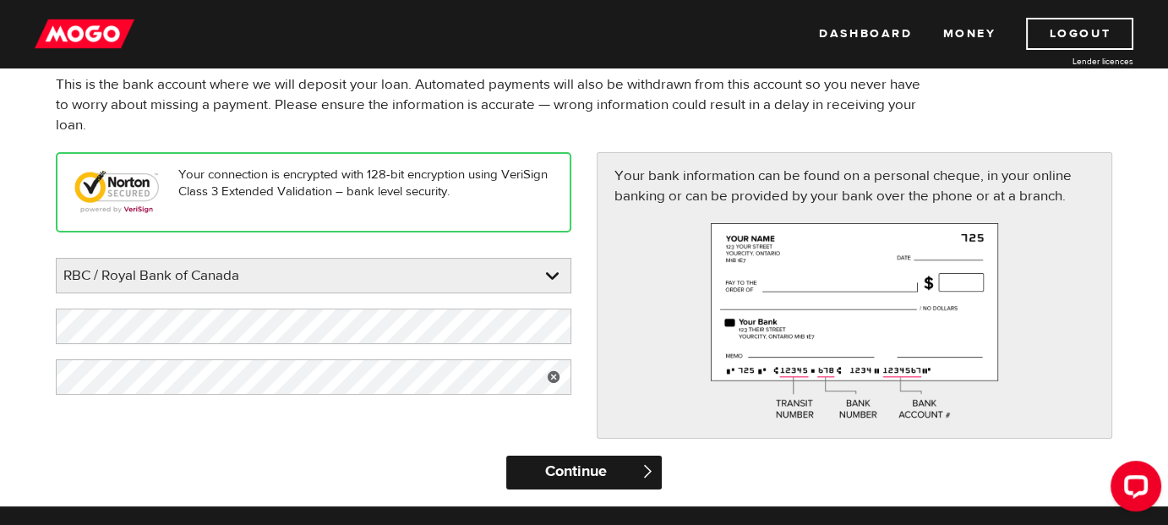
click at [527, 470] on input "Continue" at bounding box center [583, 473] width 155 height 34
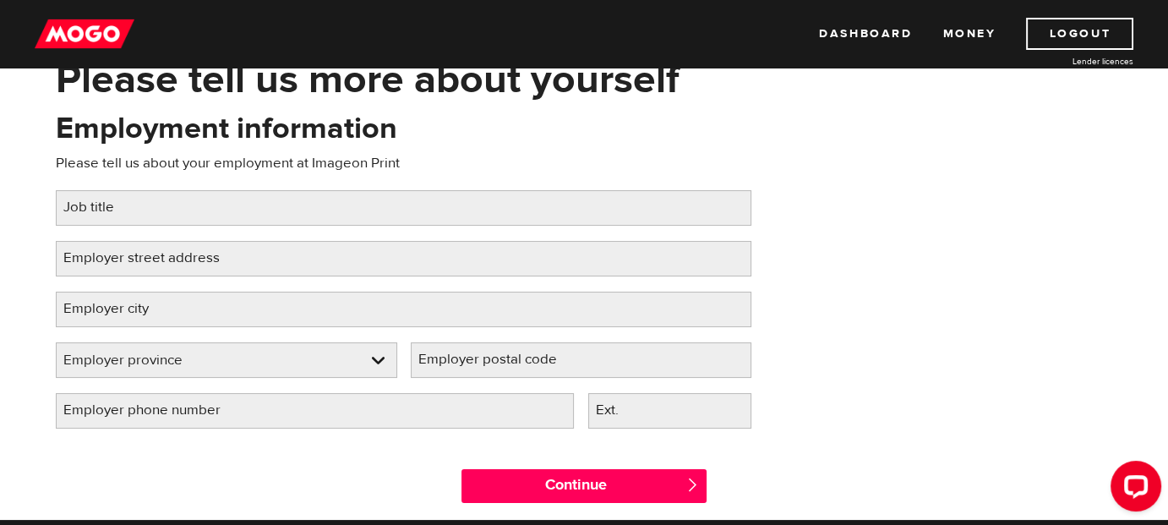
scroll to position [101, 0]
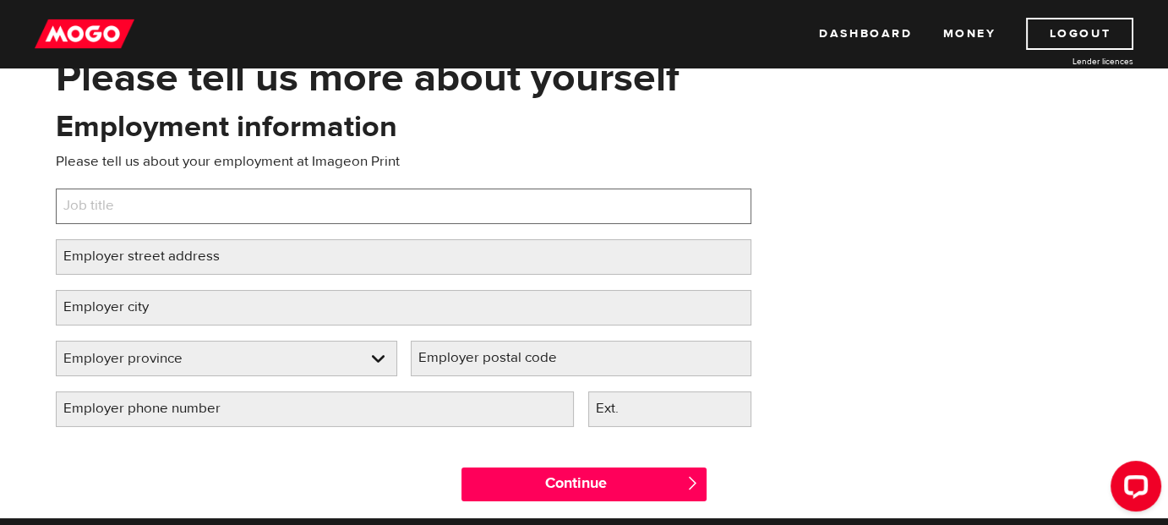
click at [349, 204] on input "Job title" at bounding box center [404, 207] width 696 height 36
type input "housekeeper"
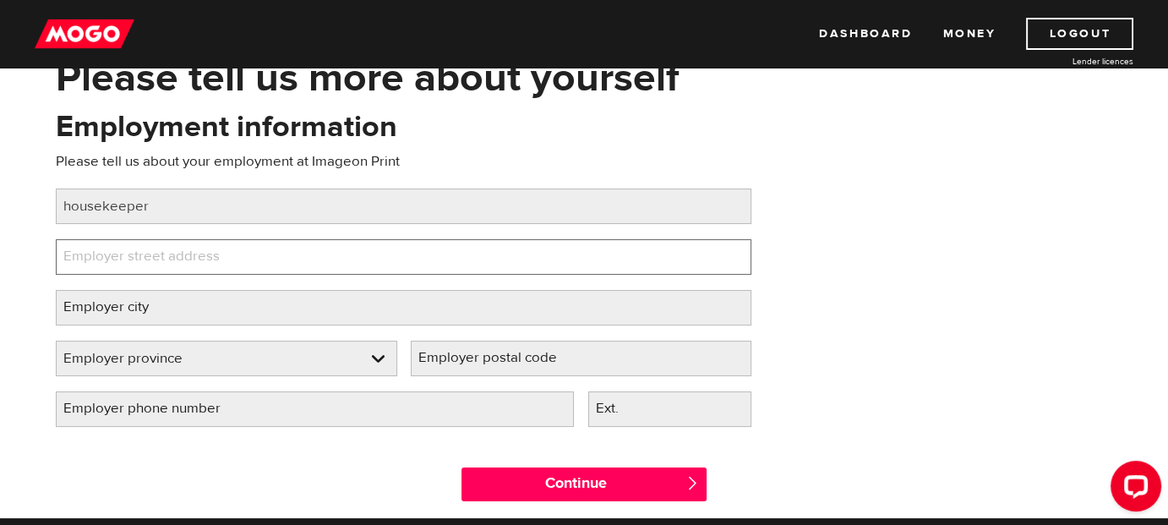
click at [279, 254] on input "Employer street address" at bounding box center [404, 257] width 696 height 36
click at [107, 254] on input "170 sta george" at bounding box center [404, 257] width 696 height 36
type input "170 st george"
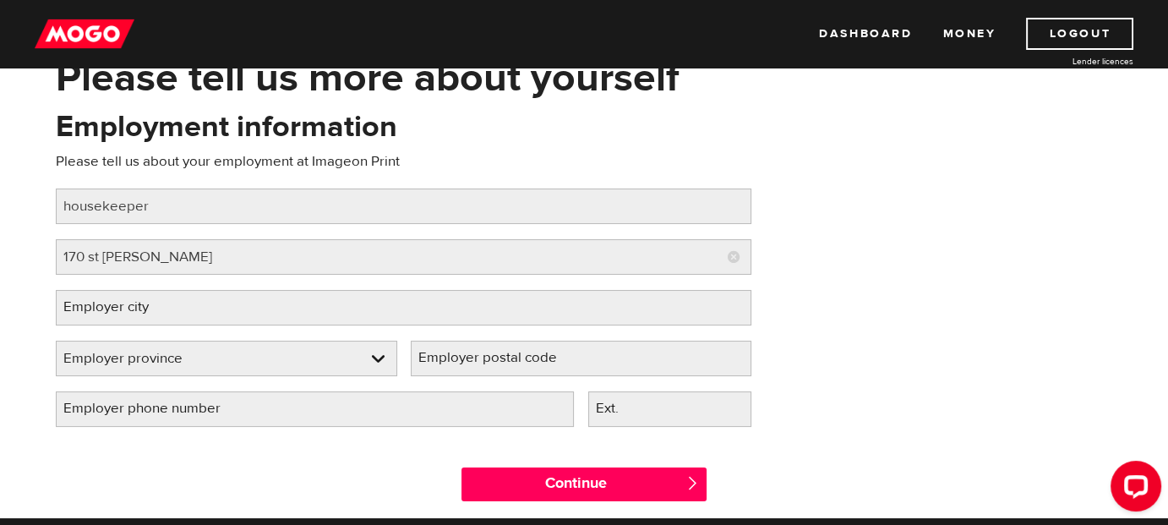
click at [132, 309] on label "Employer city" at bounding box center [120, 307] width 128 height 35
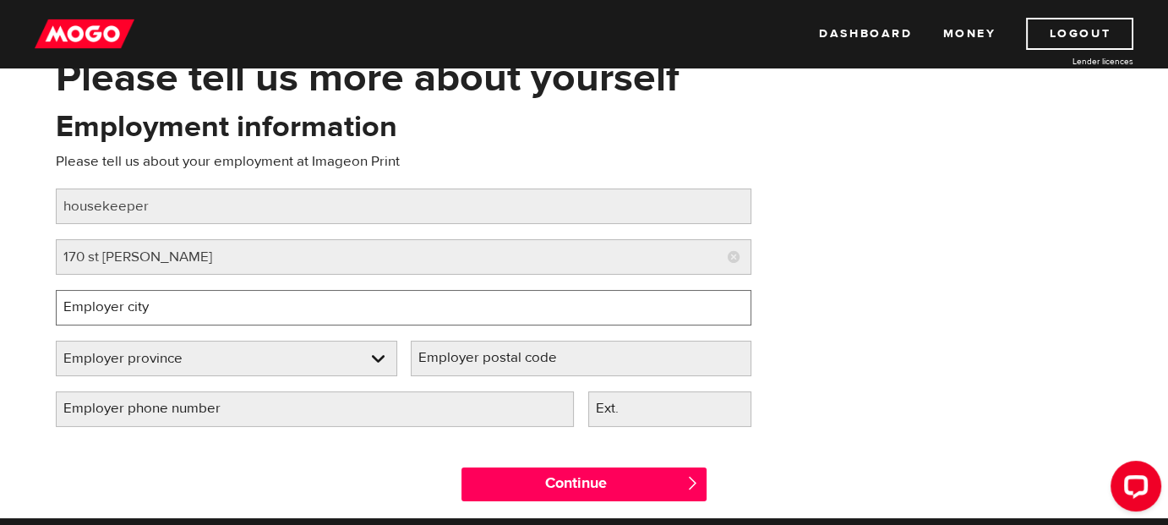
click at [132, 309] on input "Employer city" at bounding box center [404, 308] width 696 height 36
type input "Toronto"
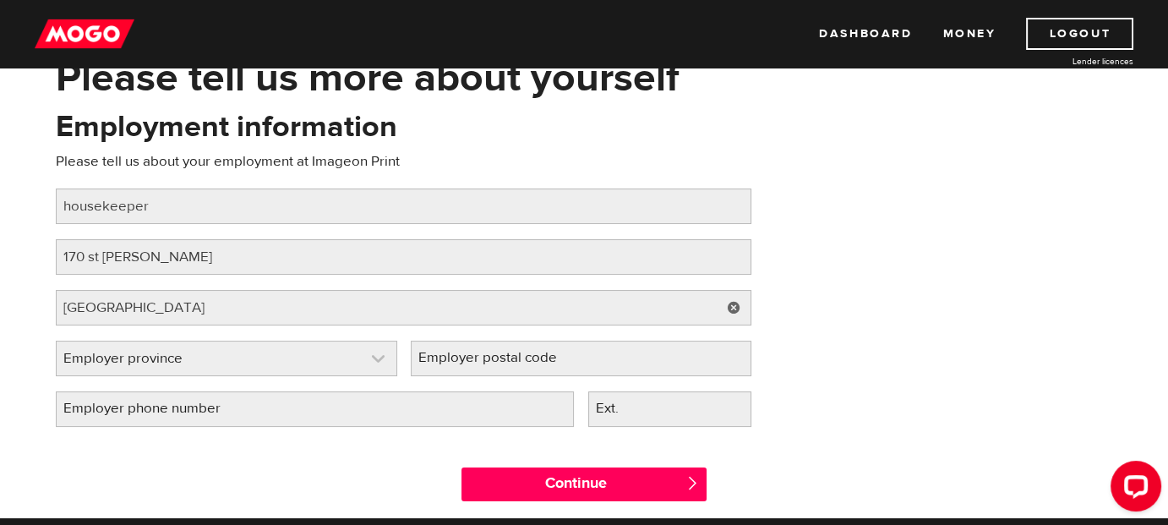
select select "ON"
type input "M2M 1L2"
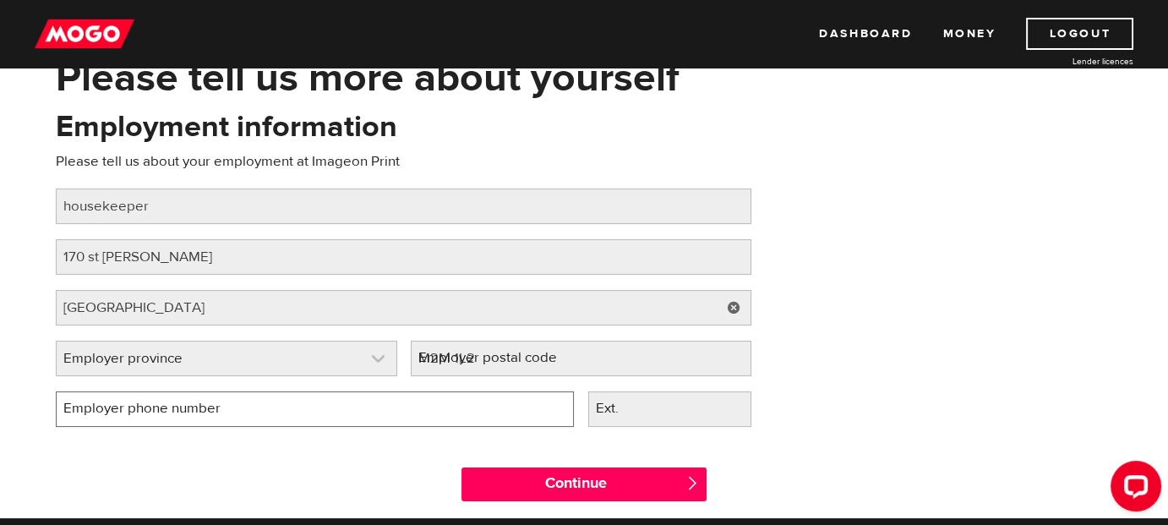
type input "(647) 767-1209"
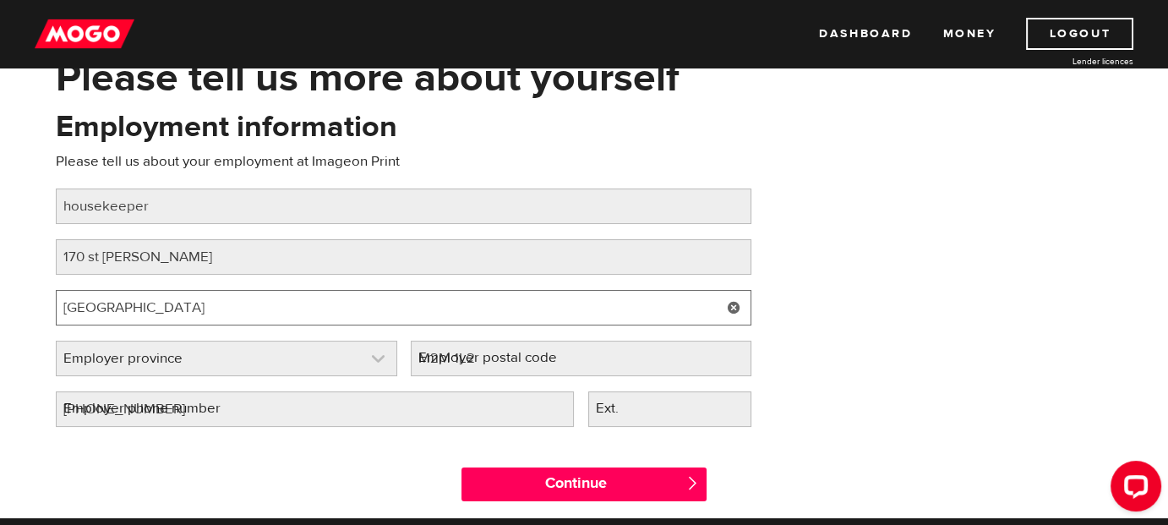
select select "ON"
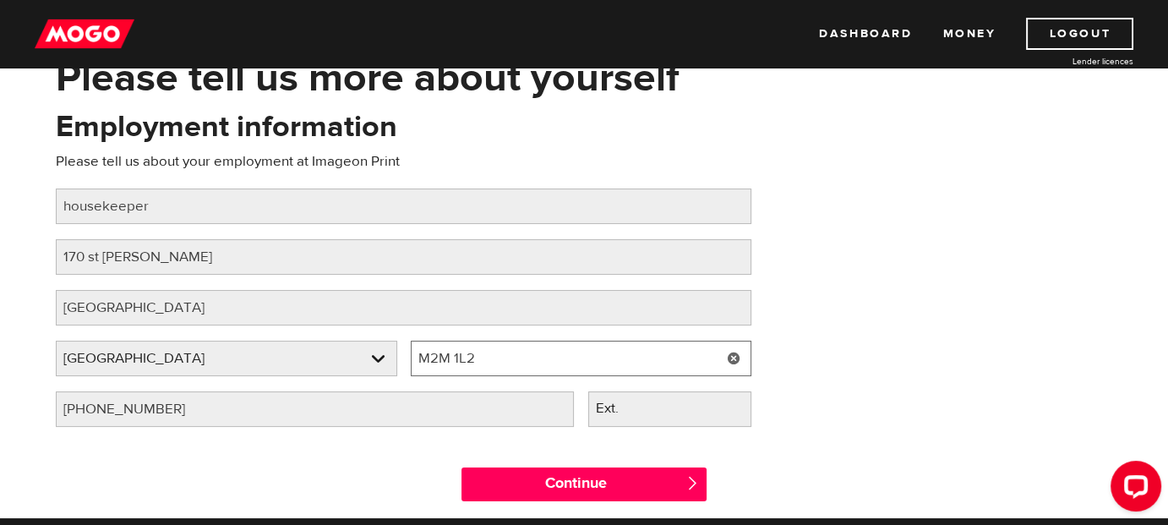
click at [478, 359] on input "M2M 1L2" at bounding box center [582, 359] width 342 height 36
type input "M"
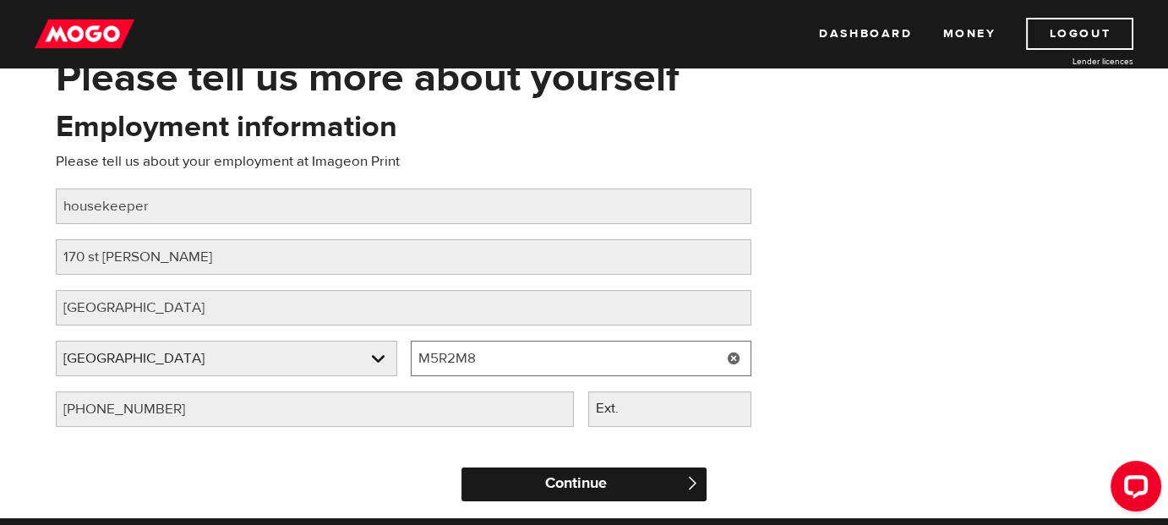
type input "M5R2M8"
click at [606, 486] on input "Continue" at bounding box center [584, 484] width 245 height 34
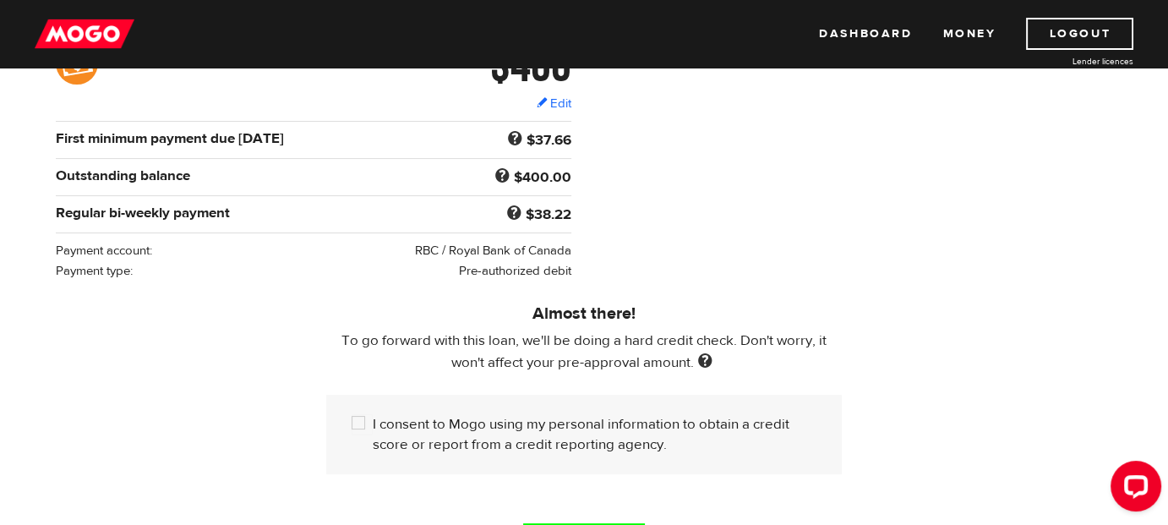
scroll to position [298, 0]
click at [362, 421] on input "I consent to Mogo using my personal information to obtain a credit score or rep…" at bounding box center [362, 423] width 21 height 21
checkbox input "true"
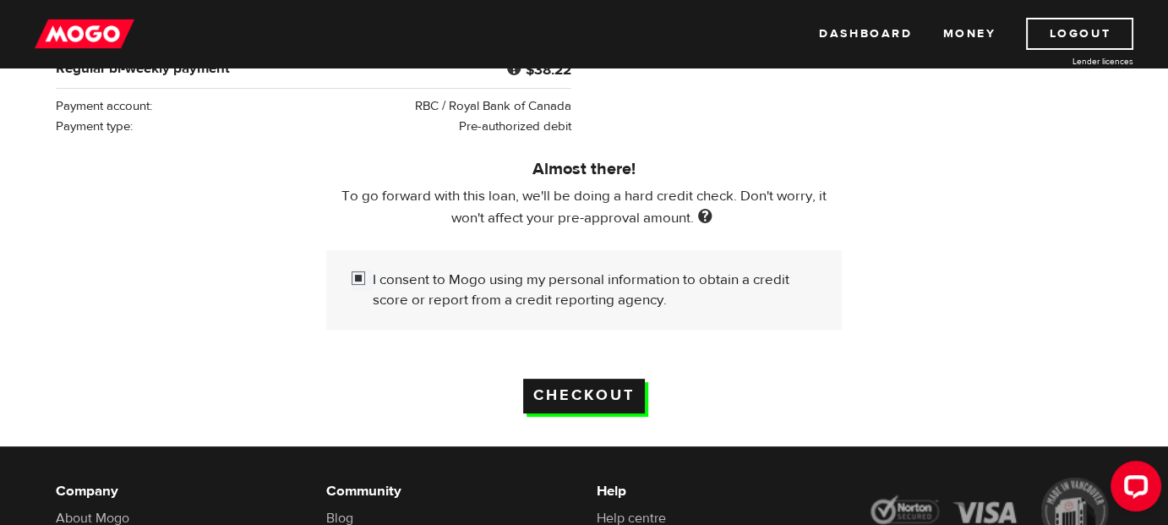
scroll to position [432, 0]
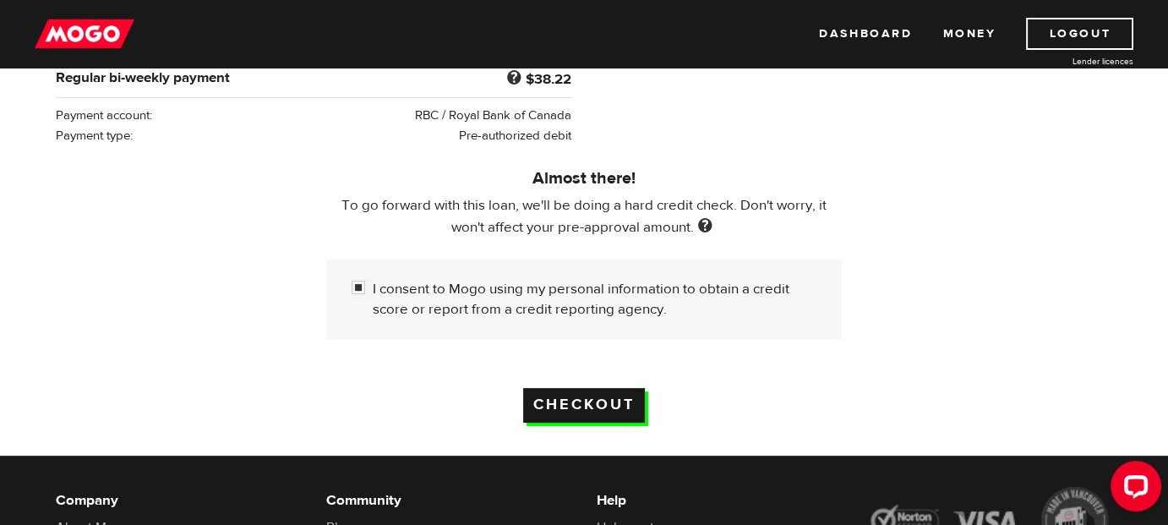
click at [579, 409] on input "Checkout" at bounding box center [584, 405] width 122 height 35
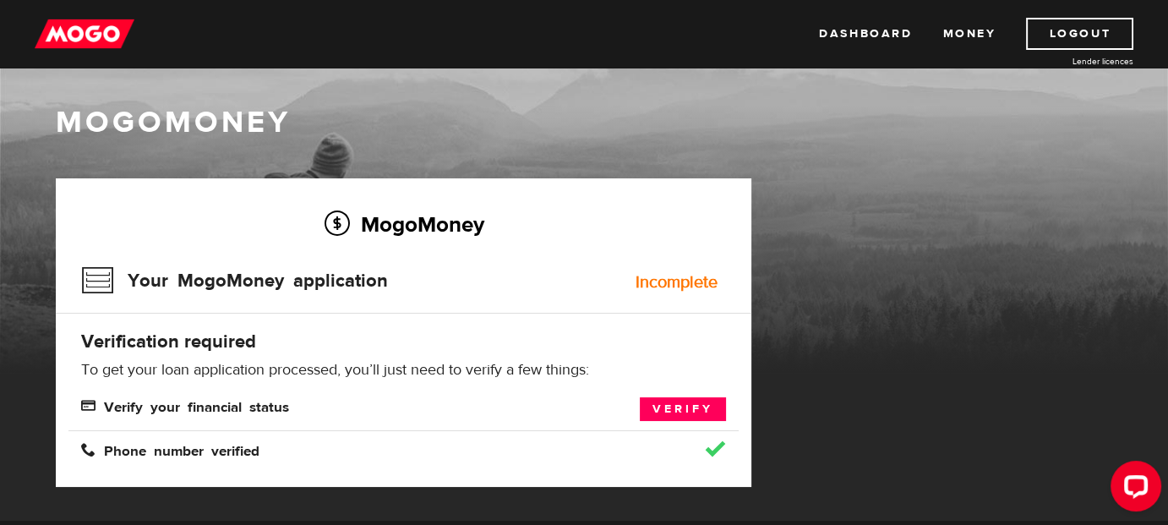
scroll to position [8, 0]
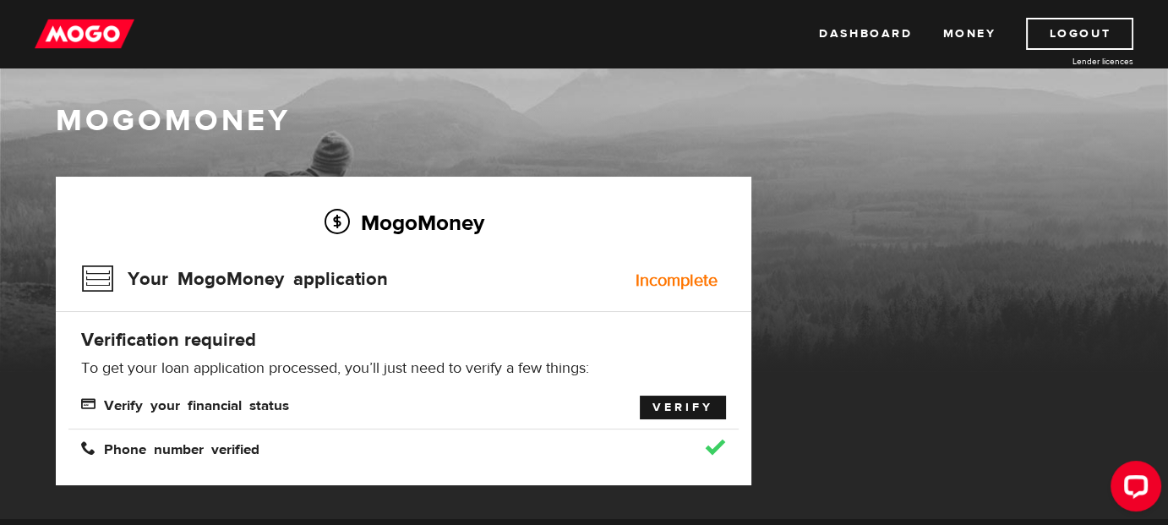
click at [669, 403] on link "Verify" at bounding box center [683, 408] width 86 height 24
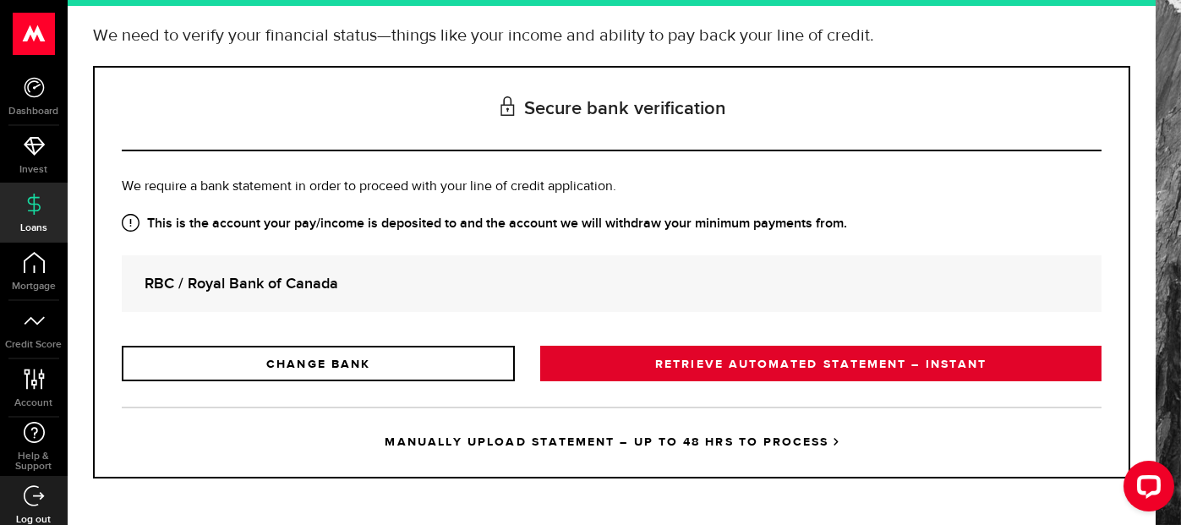
scroll to position [139, 0]
click at [701, 374] on link "RETRIEVE AUTOMATED STATEMENT – INSTANT" at bounding box center [820, 364] width 561 height 36
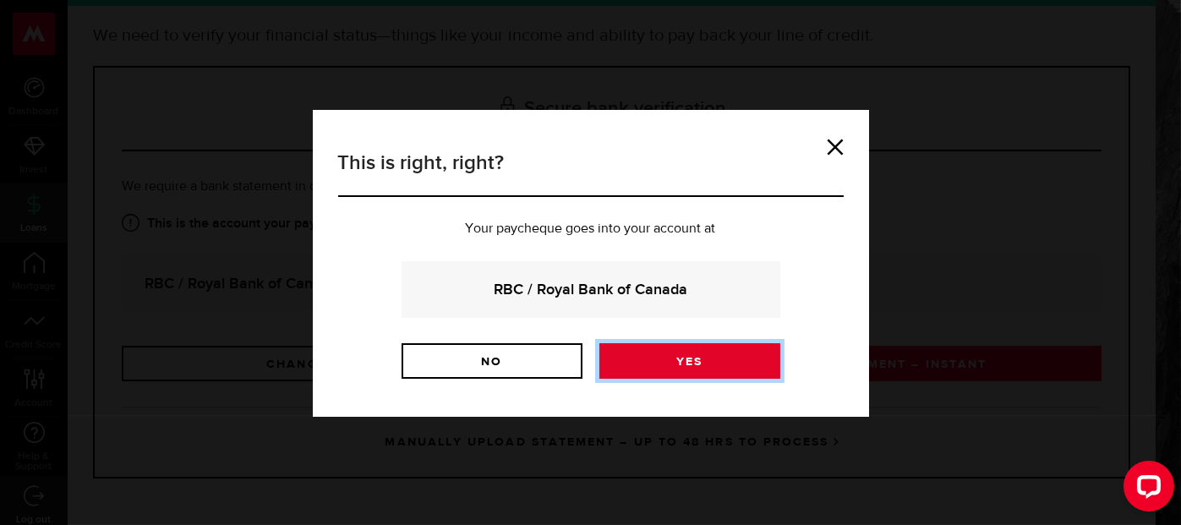
click at [697, 359] on link "Yes" at bounding box center [689, 361] width 181 height 36
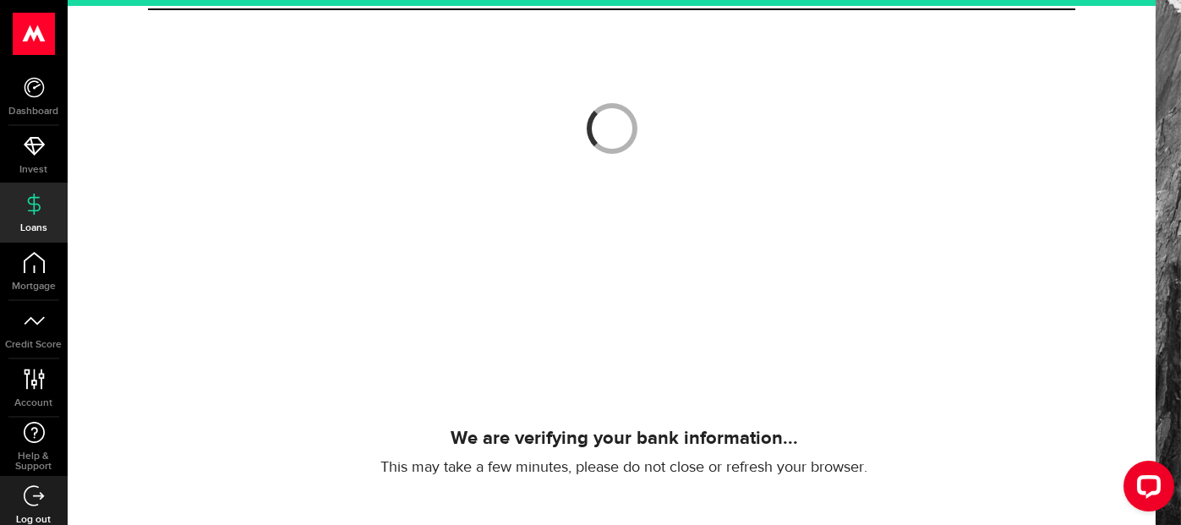
scroll to position [85, 0]
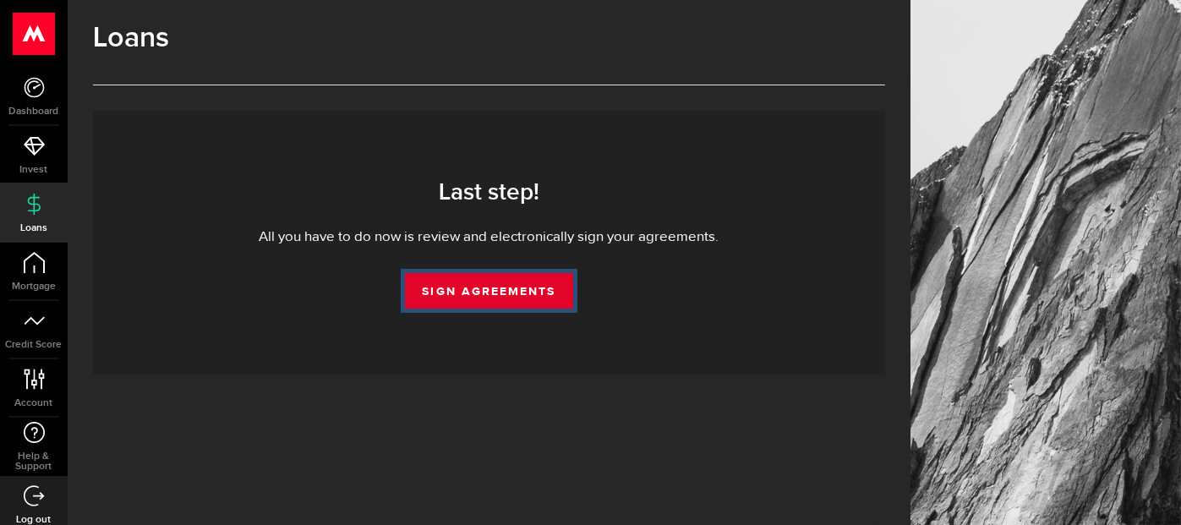
click at [549, 297] on link "Sign Agreements" at bounding box center [488, 291] width 167 height 36
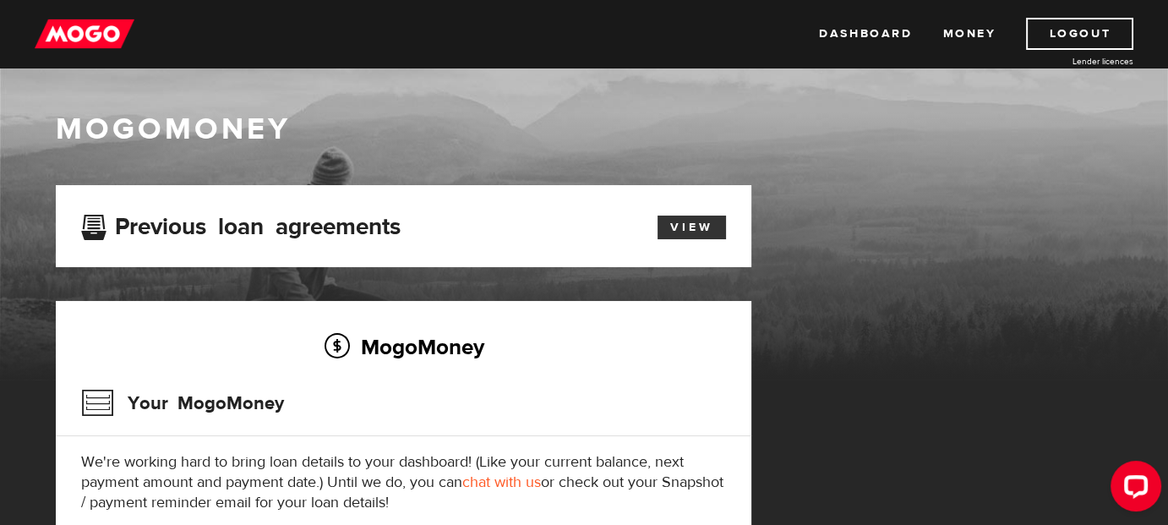
click at [691, 235] on link "View" at bounding box center [692, 228] width 68 height 24
click at [893, 28] on link "Dashboard" at bounding box center [865, 34] width 93 height 32
click at [702, 227] on link "View" at bounding box center [692, 228] width 68 height 24
